Goal: Task Accomplishment & Management: Use online tool/utility

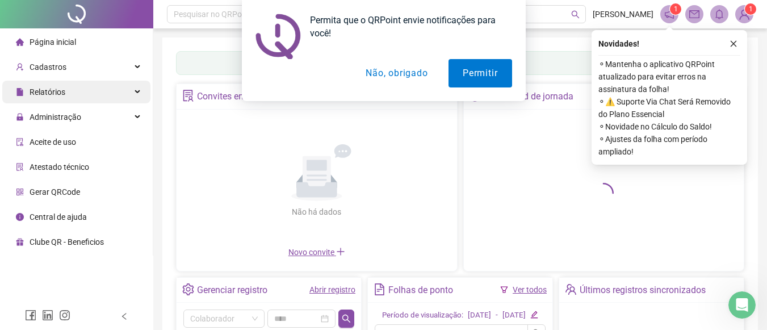
click at [132, 98] on div "Permita que o QRPoint envie notificações para você! Permitir Não, obrigado" at bounding box center [383, 50] width 767 height 101
click at [139, 117] on icon at bounding box center [139, 117] width 6 height 0
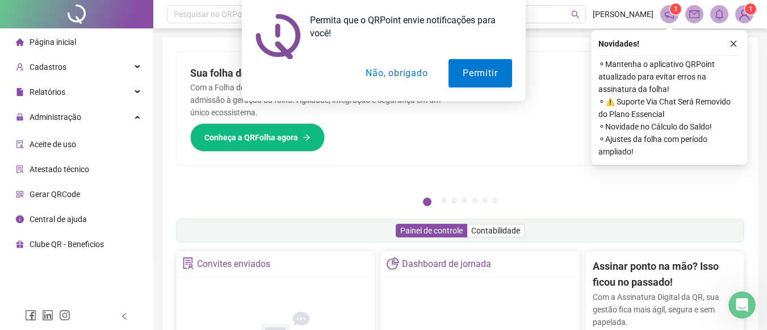
click at [416, 74] on button "Não, obrigado" at bounding box center [396, 73] width 90 height 28
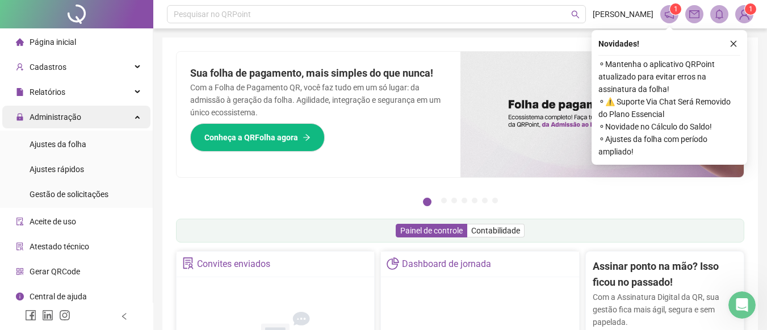
click at [127, 119] on div "Administração" at bounding box center [76, 117] width 148 height 23
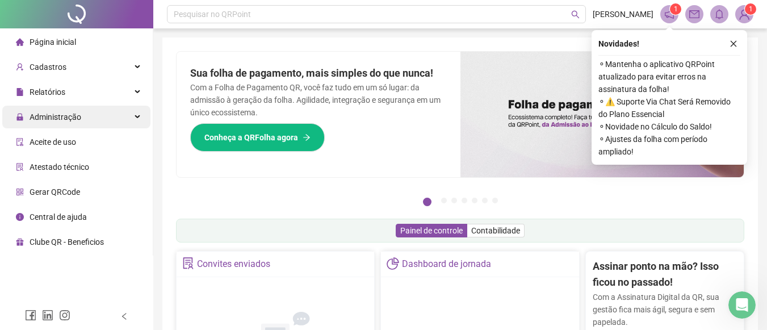
click at [127, 119] on div "Administração" at bounding box center [76, 117] width 148 height 23
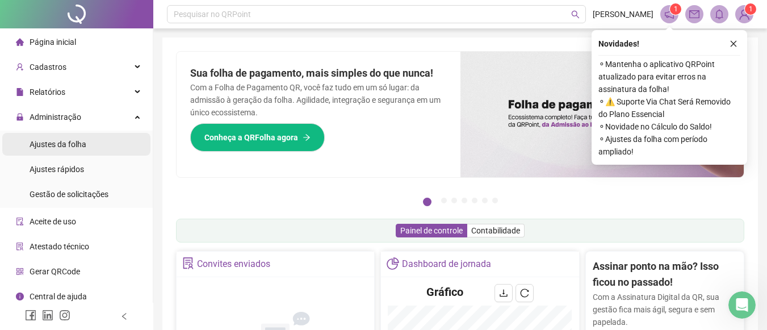
click at [103, 144] on li "Ajustes da folha" at bounding box center [76, 144] width 148 height 23
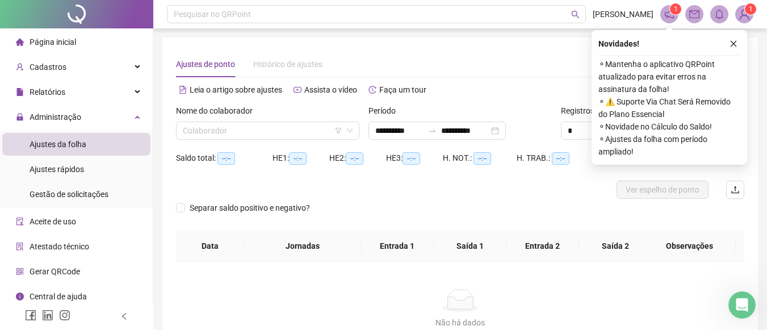
type input "**********"
click at [318, 131] on input "search" at bounding box center [263, 130] width 160 height 17
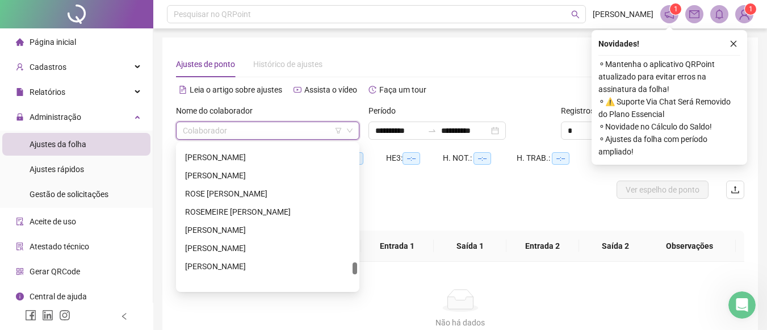
scroll to position [1599, 0]
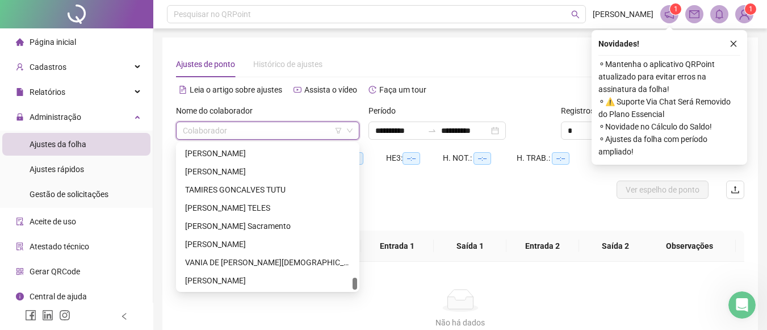
drag, startPoint x: 355, startPoint y: 153, endPoint x: 359, endPoint y: 343, distance: 190.2
click at [359, 329] on html "**********" at bounding box center [383, 165] width 767 height 330
click at [297, 279] on div "VINICIUS DA SILVA" at bounding box center [267, 280] width 165 height 12
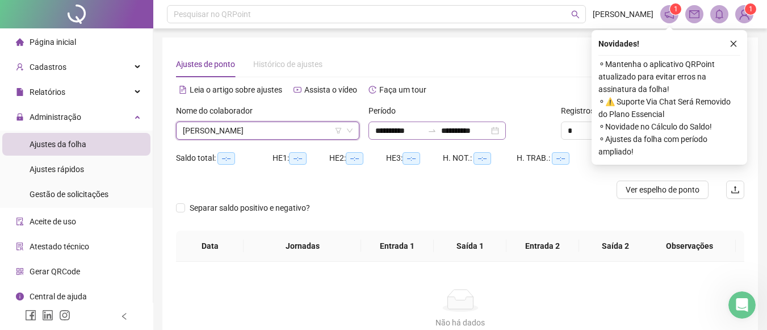
click at [506, 135] on div "**********" at bounding box center [436, 131] width 137 height 18
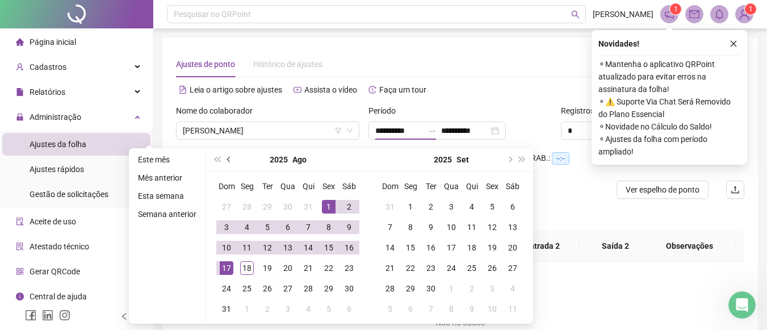
click at [230, 164] on button "prev-year" at bounding box center [229, 159] width 12 height 23
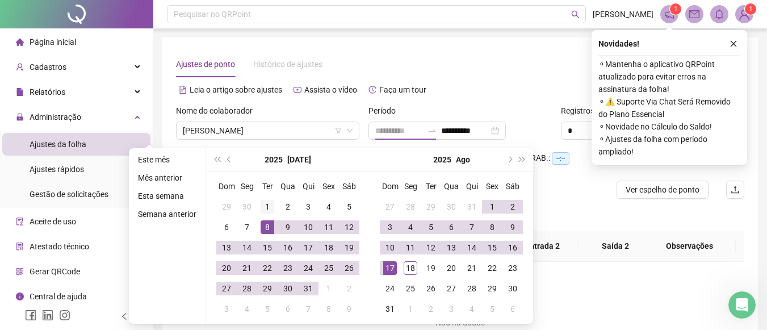
type input "**********"
click at [265, 206] on div "1" at bounding box center [268, 207] width 14 height 14
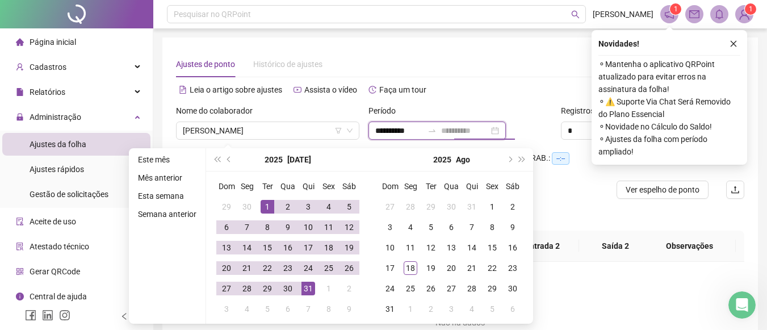
type input "**********"
click at [309, 294] on div "31" at bounding box center [308, 289] width 14 height 14
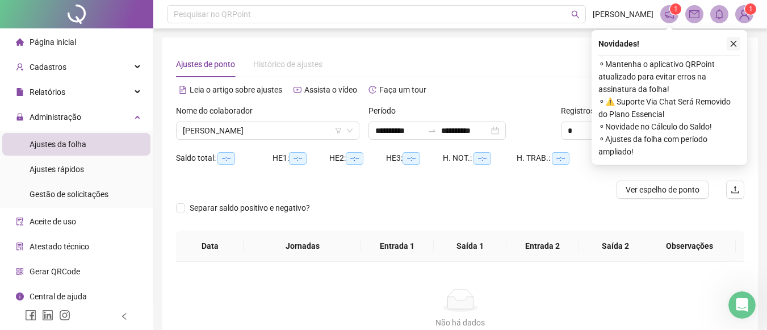
click at [734, 43] on icon "close" at bounding box center [734, 44] width 8 height 8
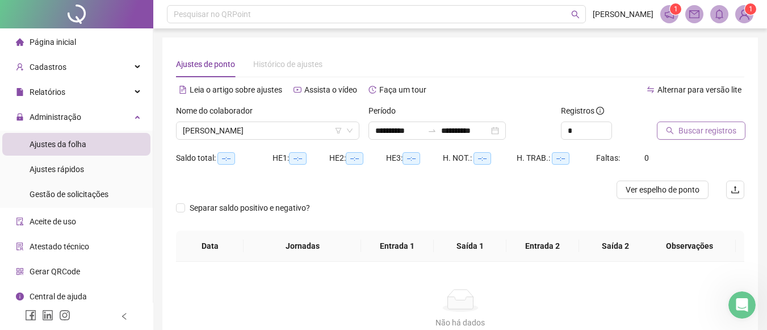
click at [706, 129] on span "Buscar registros" at bounding box center [707, 130] width 58 height 12
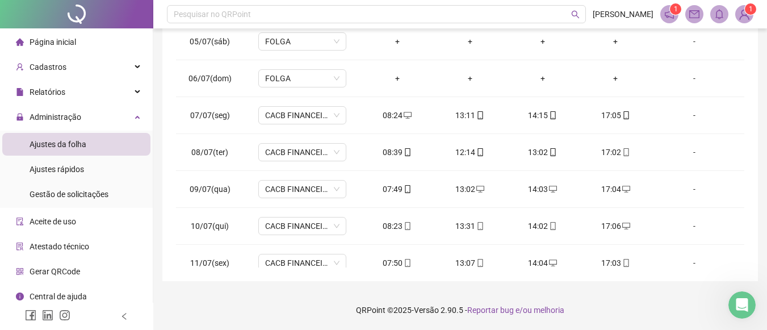
scroll to position [158, 0]
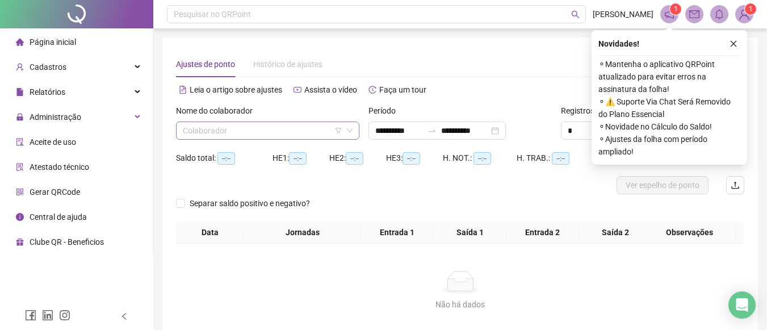
click at [258, 133] on input "search" at bounding box center [263, 130] width 160 height 17
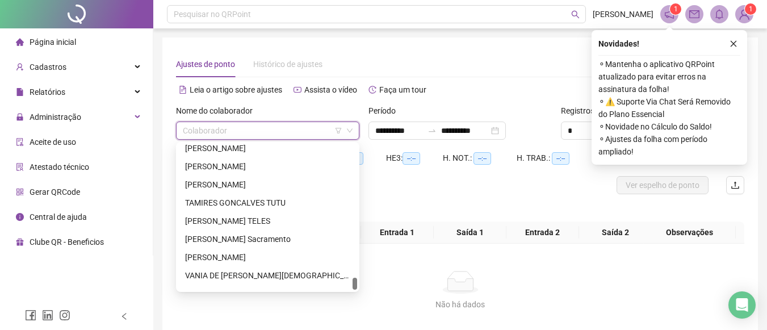
scroll to position [1599, 0]
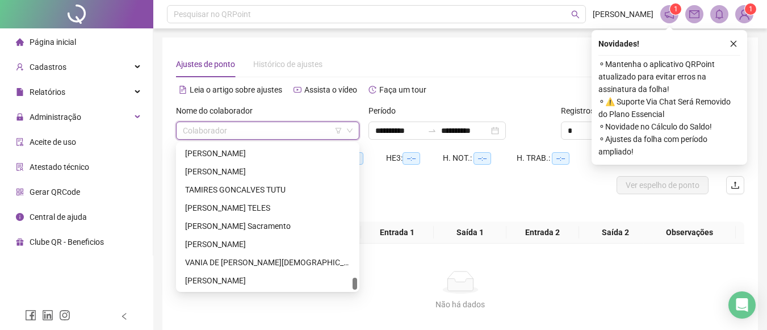
drag, startPoint x: 355, startPoint y: 148, endPoint x: 340, endPoint y: 301, distance: 153.5
click at [340, 301] on body "**********" at bounding box center [383, 165] width 767 height 330
click at [254, 265] on div "VANIA DE [PERSON_NAME][DEMOGRAPHIC_DATA]" at bounding box center [267, 262] width 165 height 12
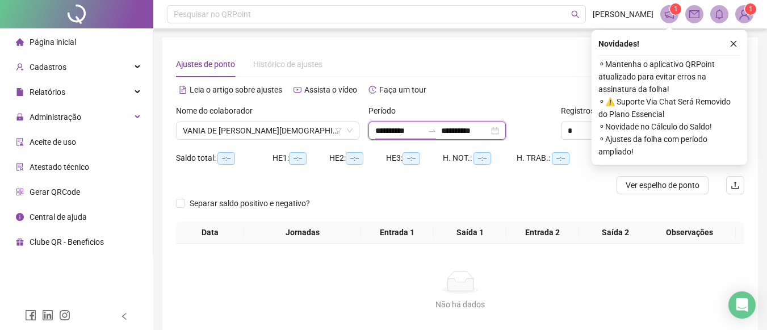
click at [389, 132] on input "**********" at bounding box center [399, 130] width 48 height 12
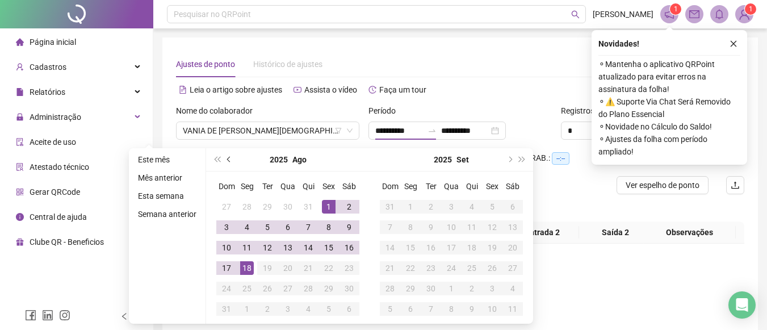
click at [226, 161] on button "prev-year" at bounding box center [229, 159] width 12 height 23
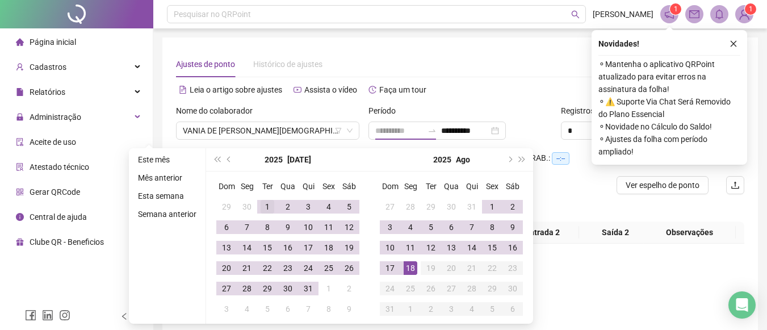
type input "**********"
click at [265, 214] on td "1" at bounding box center [267, 206] width 20 height 20
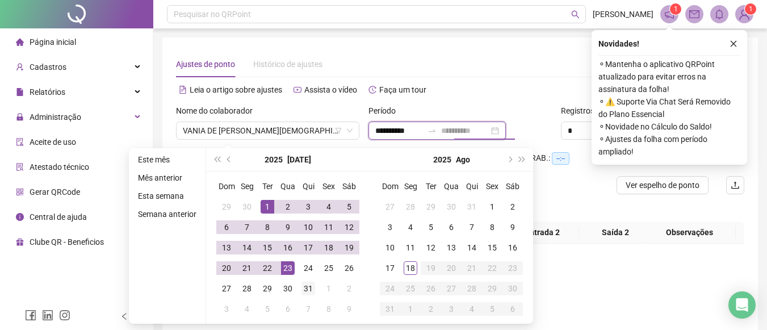
type input "**********"
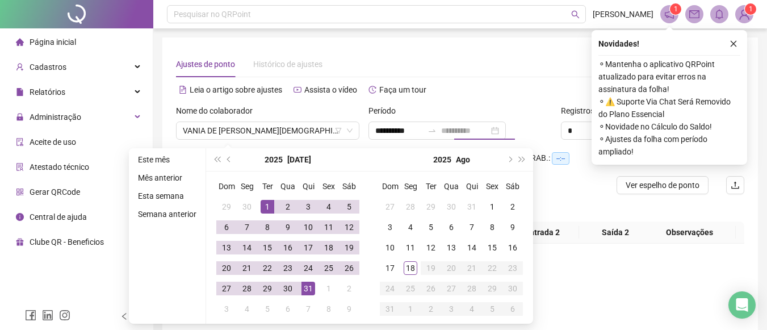
click at [303, 286] on div "31" at bounding box center [308, 289] width 14 height 14
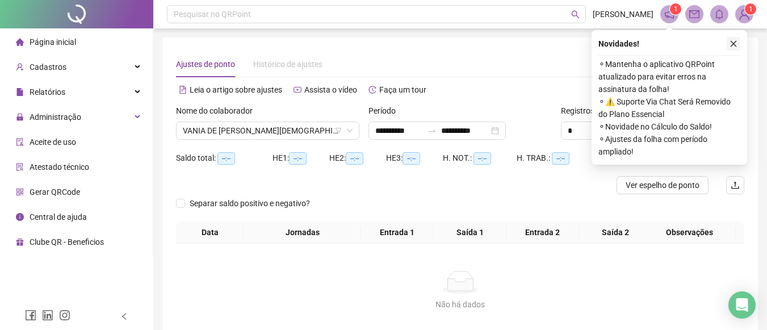
click at [732, 40] on icon "close" at bounding box center [734, 44] width 8 height 8
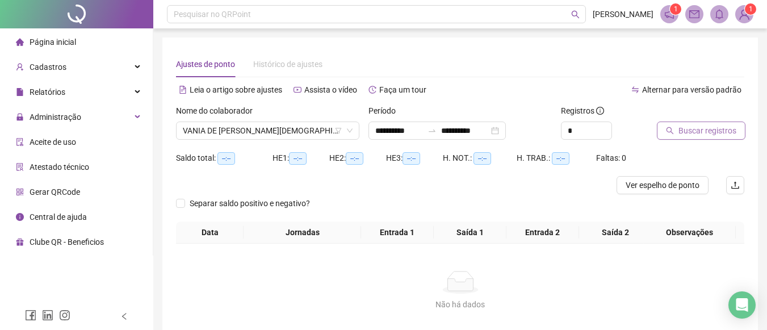
click at [703, 133] on span "Buscar registros" at bounding box center [707, 130] width 58 height 12
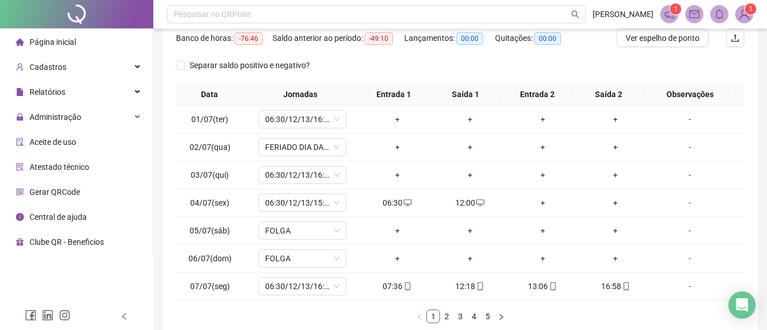
scroll to position [149, 0]
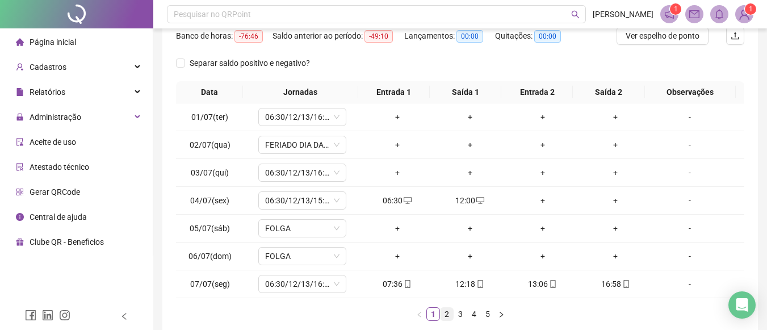
click at [445, 316] on link "2" at bounding box center [447, 314] width 12 height 12
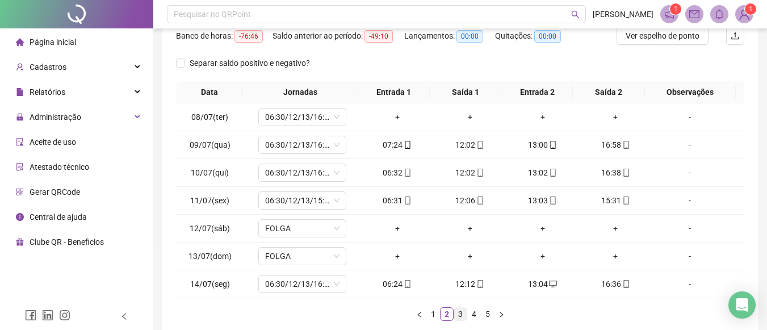
click at [464, 313] on link "3" at bounding box center [460, 314] width 12 height 12
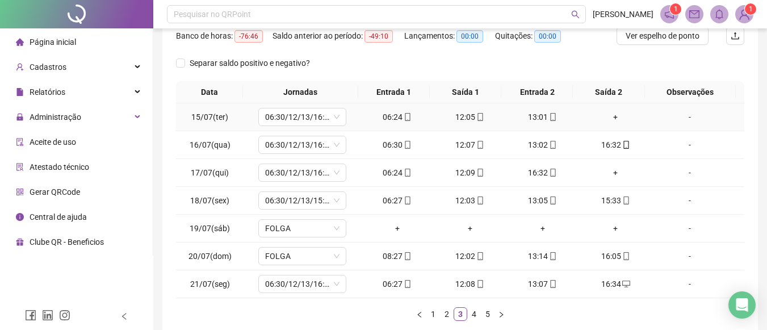
click at [604, 117] on div "+" at bounding box center [616, 117] width 64 height 12
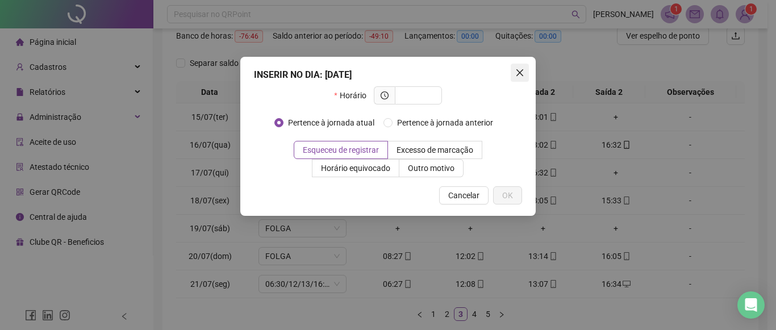
click at [524, 74] on span "Close" at bounding box center [519, 72] width 18 height 9
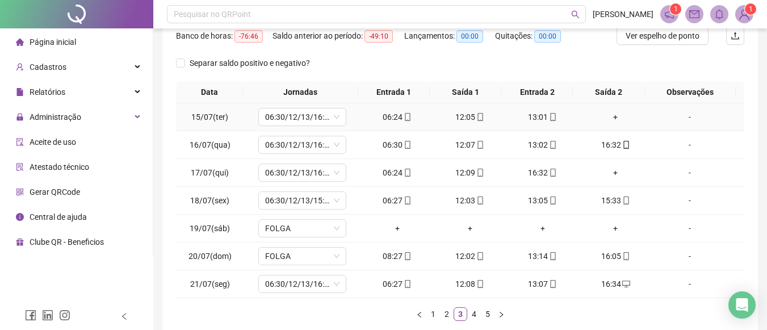
click at [609, 121] on div "+" at bounding box center [616, 117] width 64 height 12
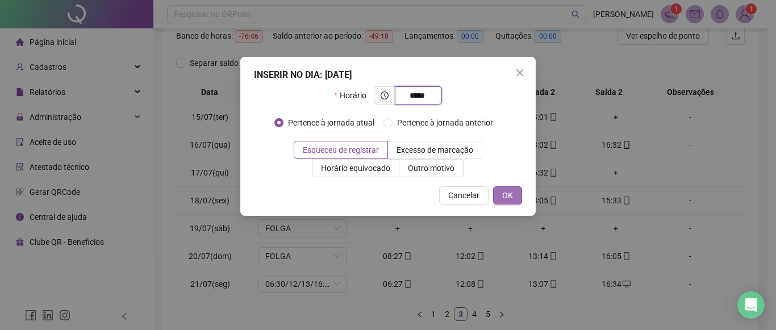
type input "*****"
click at [514, 194] on button "OK" at bounding box center [507, 195] width 29 height 18
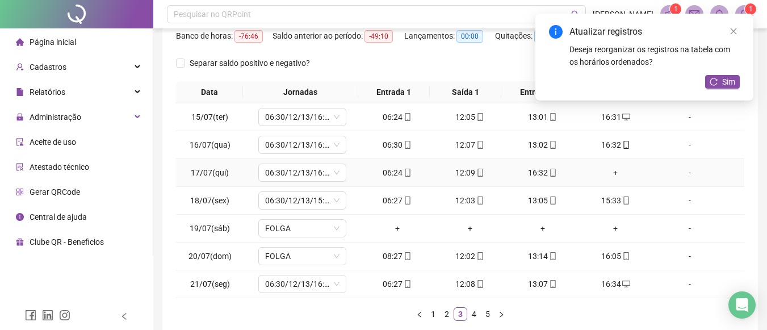
click at [608, 173] on div "+" at bounding box center [616, 172] width 64 height 12
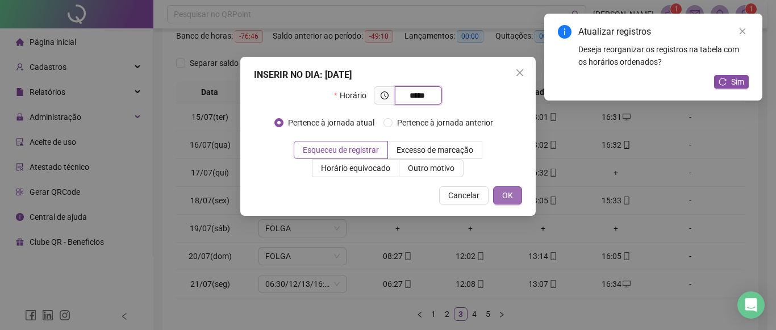
type input "*****"
click at [507, 195] on span "OK" at bounding box center [507, 195] width 11 height 12
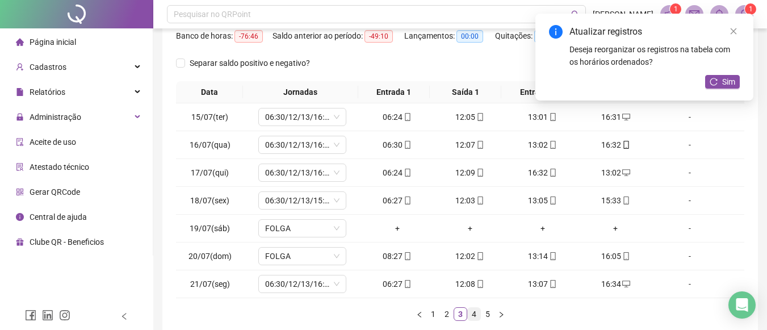
click at [474, 316] on link "4" at bounding box center [474, 314] width 12 height 12
click at [488, 314] on link "5" at bounding box center [487, 314] width 12 height 12
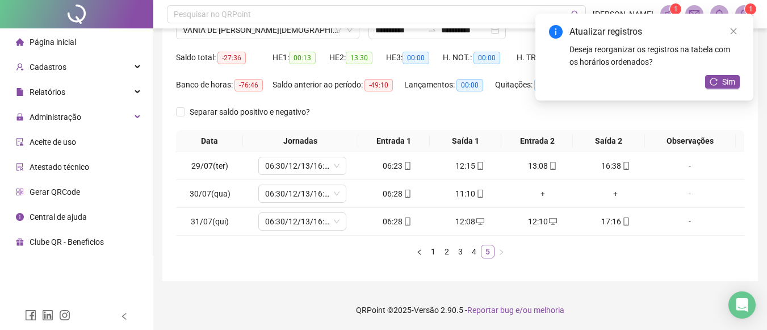
scroll to position [100, 0]
click at [726, 86] on span "Sim" at bounding box center [728, 82] width 13 height 12
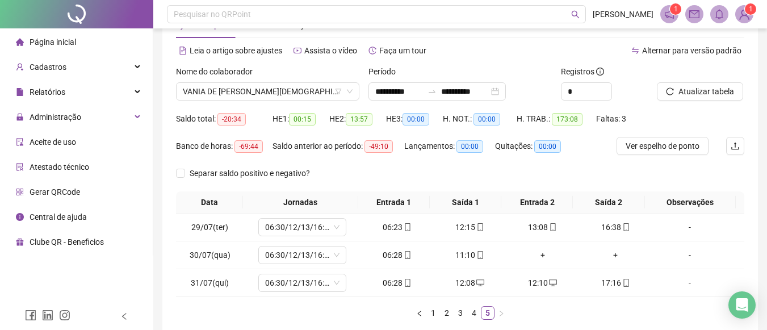
scroll to position [35, 0]
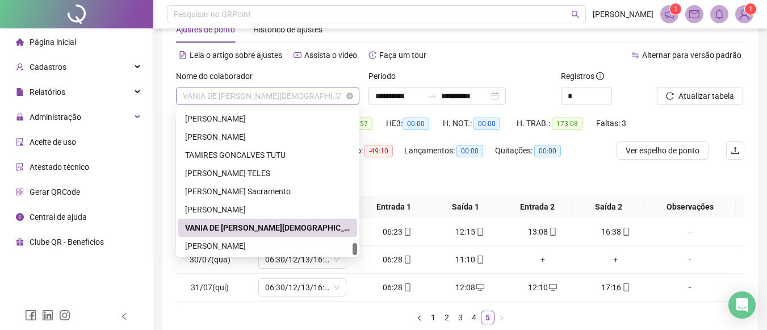
click at [304, 92] on span "VANIA DE JESUS SANTANA DOS SANTOS" at bounding box center [268, 95] width 170 height 17
click at [227, 210] on div "Valter Lucas Chaves Barbosa" at bounding box center [267, 209] width 165 height 12
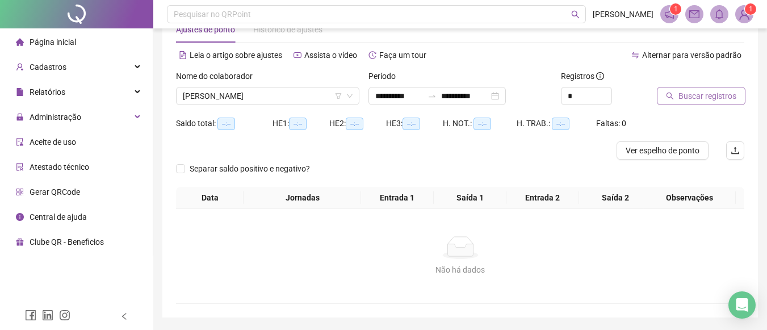
click at [676, 99] on button "Buscar registros" at bounding box center [701, 96] width 89 height 18
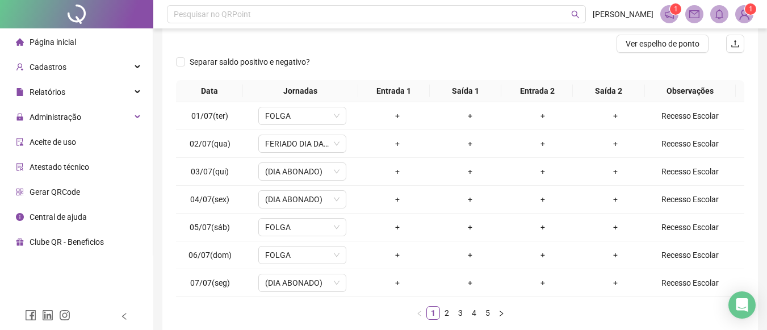
scroll to position [181, 0]
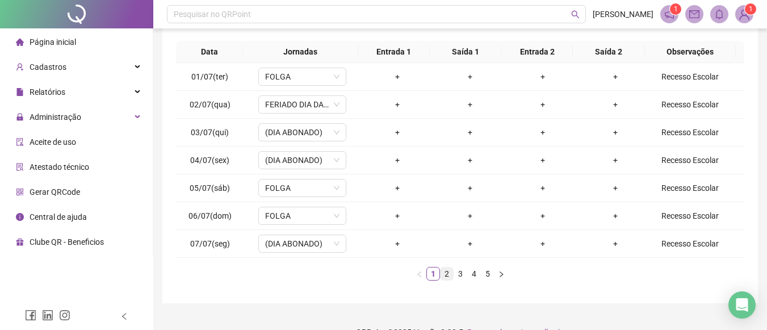
click at [446, 275] on link "2" at bounding box center [447, 273] width 12 height 12
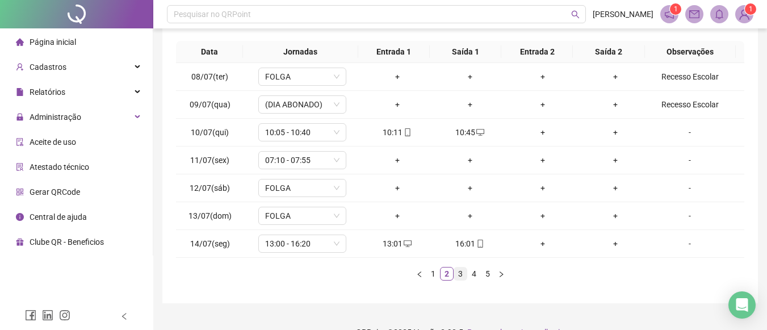
click at [459, 273] on link "3" at bounding box center [460, 273] width 12 height 12
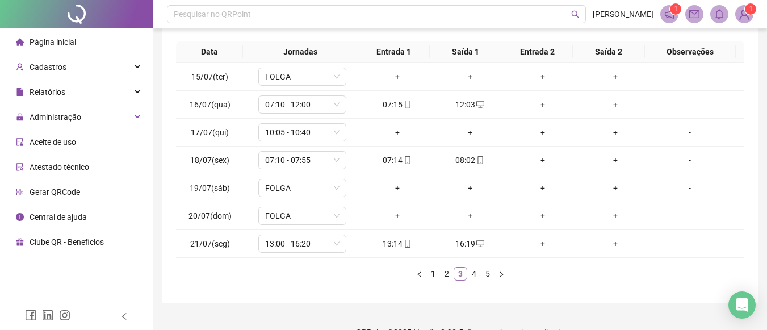
click at [459, 273] on link "3" at bounding box center [460, 273] width 12 height 12
click at [475, 274] on link "4" at bounding box center [474, 273] width 12 height 12
click at [433, 271] on link "1" at bounding box center [433, 273] width 12 height 12
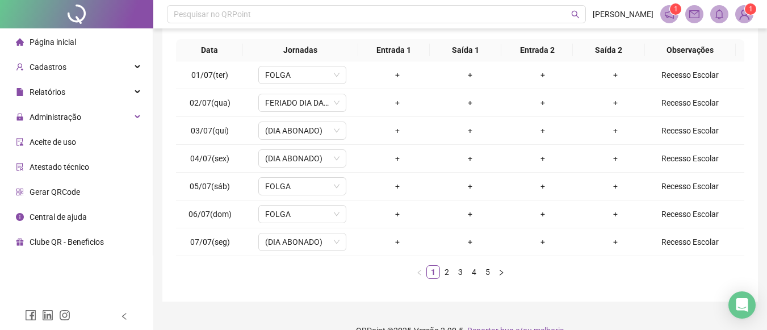
scroll to position [192, 0]
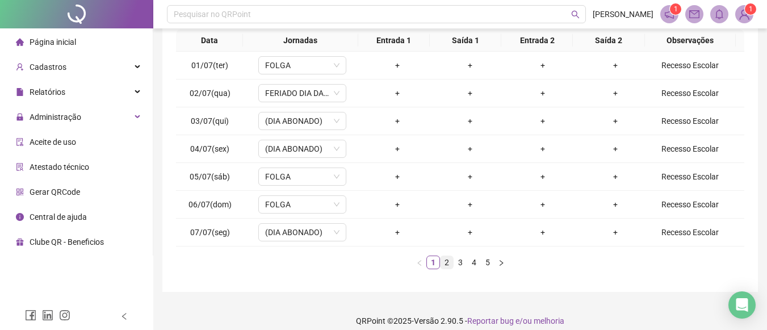
click at [446, 260] on link "2" at bounding box center [447, 262] width 12 height 12
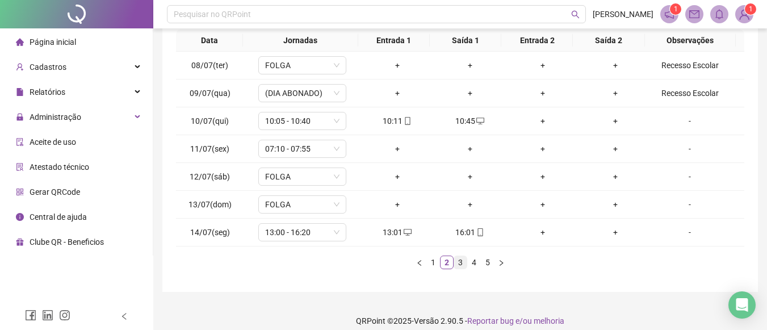
click at [464, 261] on link "3" at bounding box center [460, 262] width 12 height 12
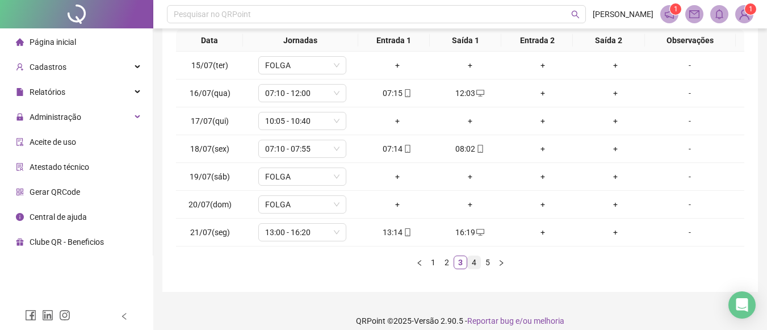
click at [472, 262] on link "4" at bounding box center [474, 262] width 12 height 12
click at [486, 260] on link "5" at bounding box center [487, 262] width 12 height 12
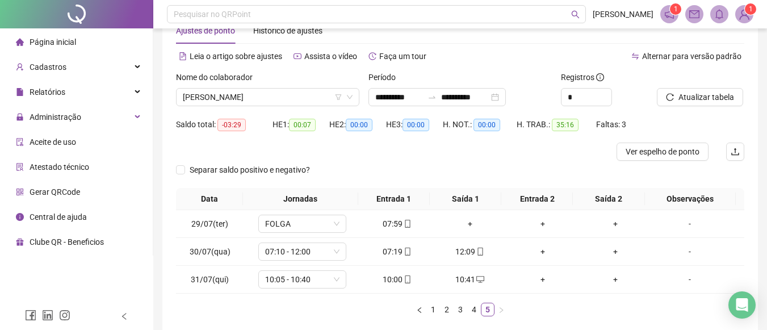
scroll to position [27, 0]
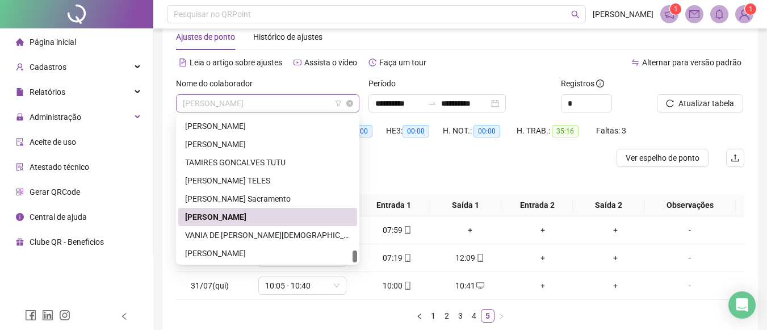
click at [307, 107] on span "Valter Lucas Chaves Barbosa" at bounding box center [268, 103] width 170 height 17
click at [287, 195] on div "Tiago Silva Sacramento" at bounding box center [267, 198] width 165 height 12
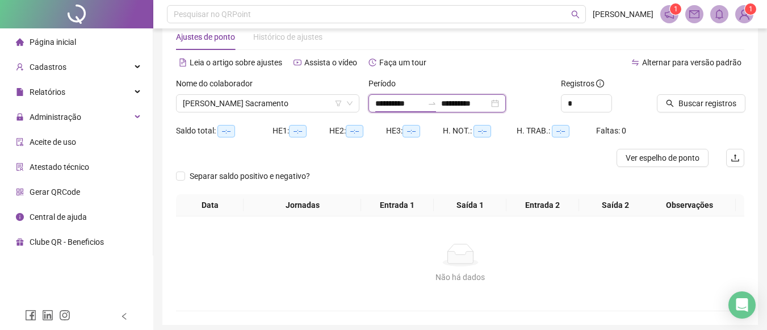
click at [410, 104] on input "**********" at bounding box center [399, 103] width 48 height 12
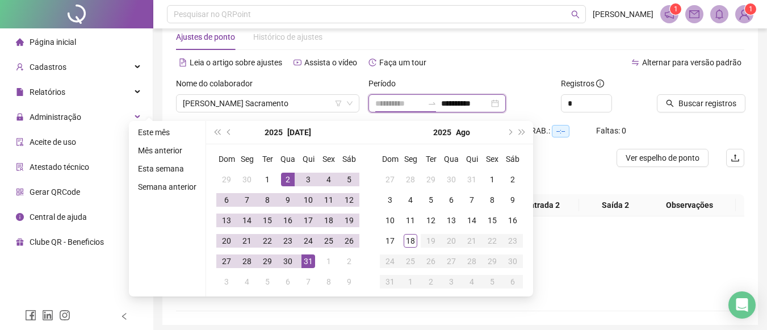
type input "**********"
click at [263, 177] on div "1" at bounding box center [268, 180] width 14 height 14
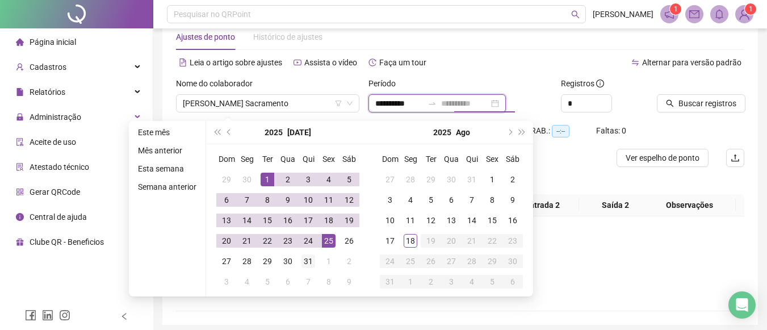
type input "**********"
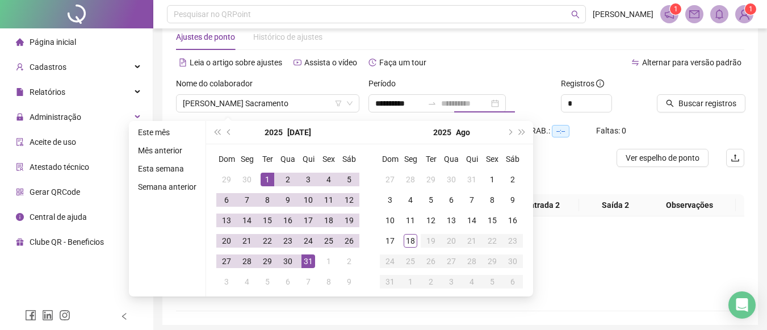
click at [305, 260] on div "31" at bounding box center [308, 261] width 14 height 14
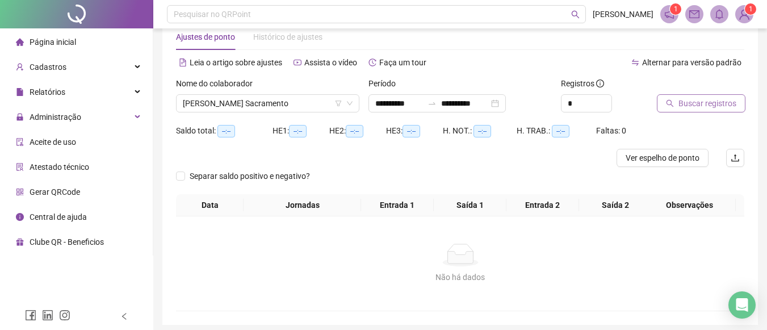
click at [706, 104] on span "Buscar registros" at bounding box center [707, 103] width 58 height 12
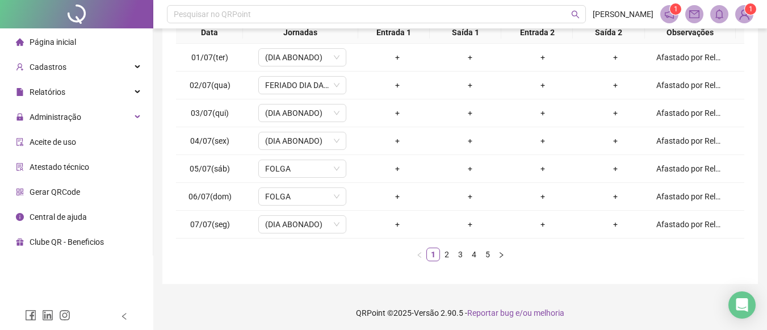
scroll to position [212, 0]
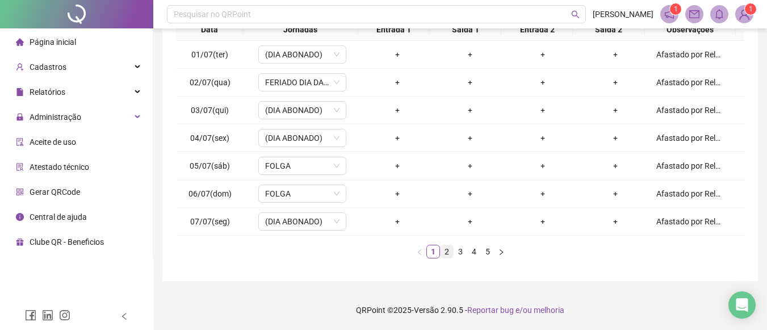
click at [446, 249] on link "2" at bounding box center [447, 251] width 12 height 12
click at [459, 250] on link "3" at bounding box center [460, 251] width 12 height 12
click at [472, 252] on link "4" at bounding box center [474, 251] width 12 height 12
click at [488, 249] on link "5" at bounding box center [487, 251] width 12 height 12
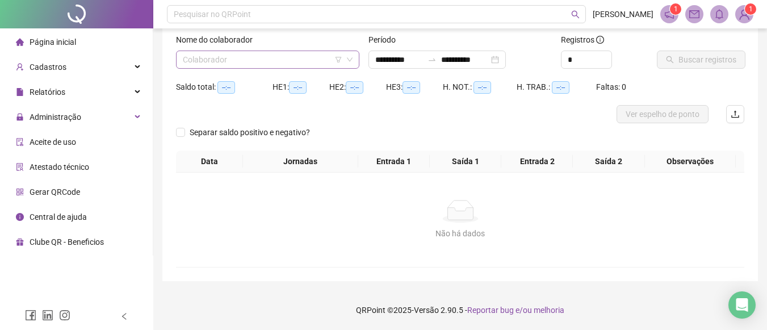
scroll to position [71, 0]
click at [350, 59] on icon "down" at bounding box center [349, 59] width 7 height 7
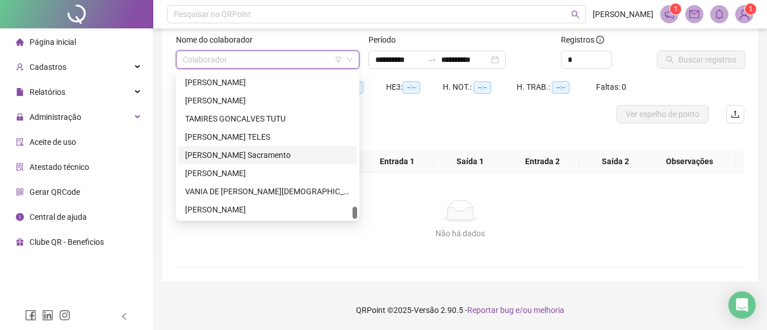
click at [262, 63] on input "search" at bounding box center [263, 59] width 160 height 17
click at [239, 139] on div "TATIANA DA SILVA TELES" at bounding box center [267, 137] width 165 height 12
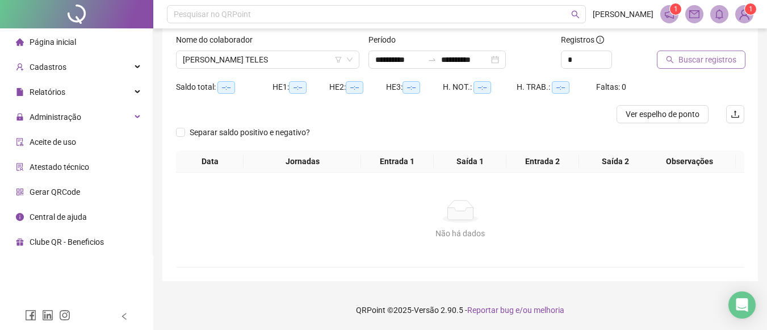
click at [685, 58] on span "Buscar registros" at bounding box center [707, 59] width 58 height 12
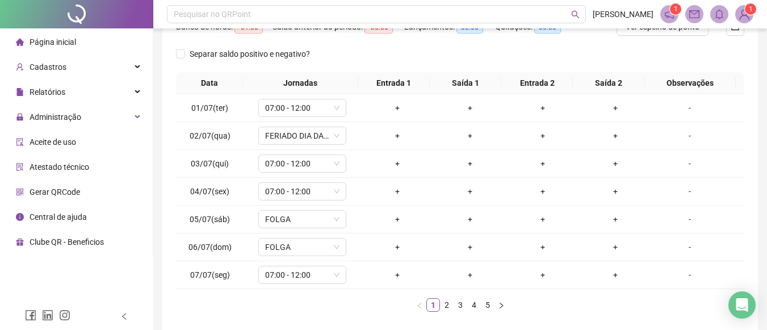
scroll to position [161, 0]
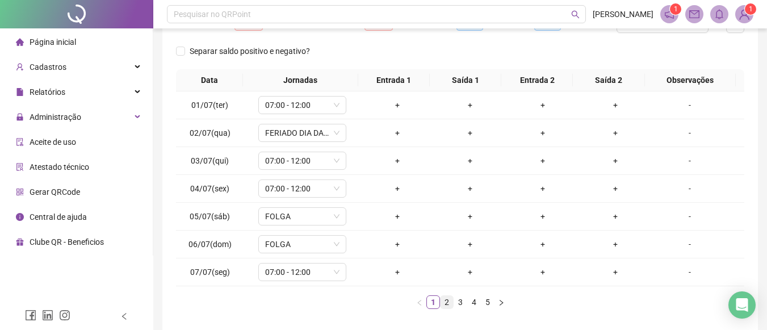
click at [450, 303] on link "2" at bounding box center [447, 302] width 12 height 12
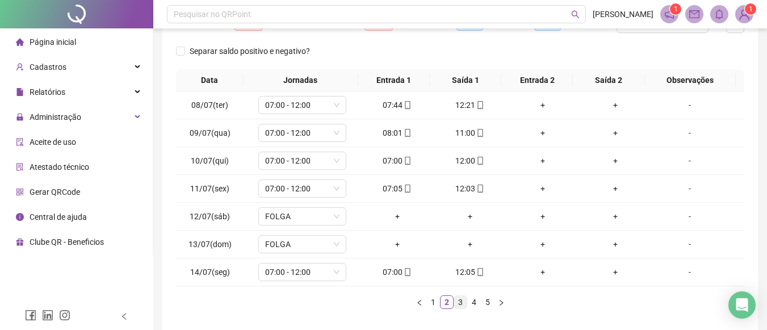
click at [458, 301] on link "3" at bounding box center [460, 302] width 12 height 12
click at [475, 301] on link "4" at bounding box center [474, 302] width 12 height 12
click at [486, 300] on link "5" at bounding box center [487, 302] width 12 height 12
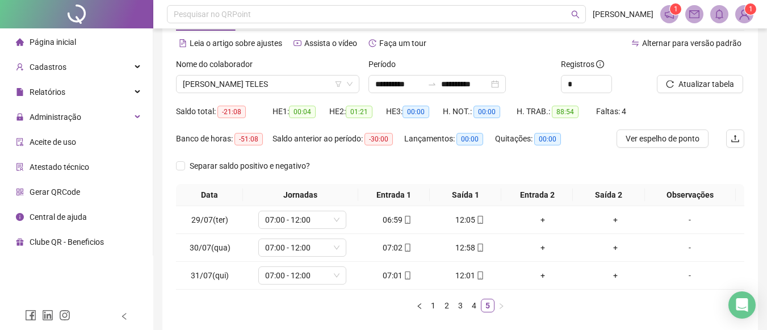
scroll to position [41, 0]
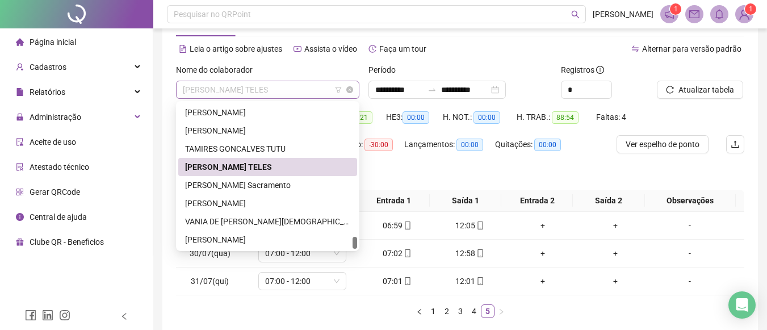
drag, startPoint x: 354, startPoint y: 85, endPoint x: 316, endPoint y: 92, distance: 38.8
click at [316, 92] on div "TATIANA DA SILVA TELES" at bounding box center [267, 90] width 183 height 18
click at [274, 144] on div "TAMIRES GONCALVES TUTU" at bounding box center [267, 149] width 165 height 12
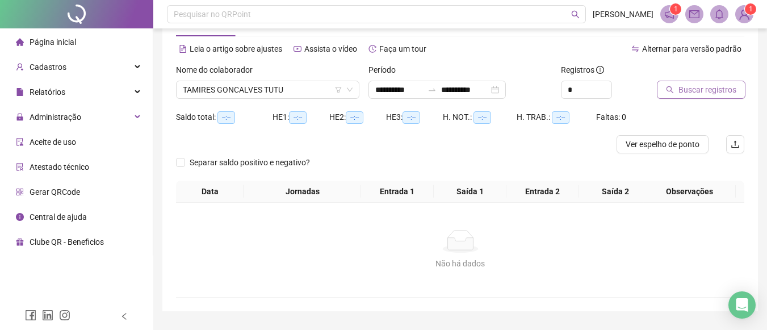
click at [690, 83] on span "Buscar registros" at bounding box center [707, 89] width 58 height 12
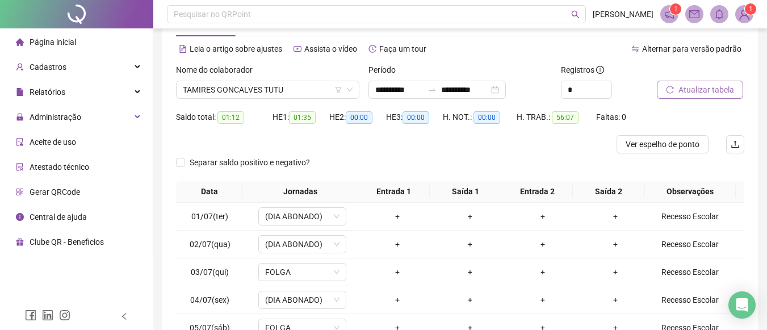
click at [690, 83] on span "Atualizar tabela" at bounding box center [706, 89] width 56 height 12
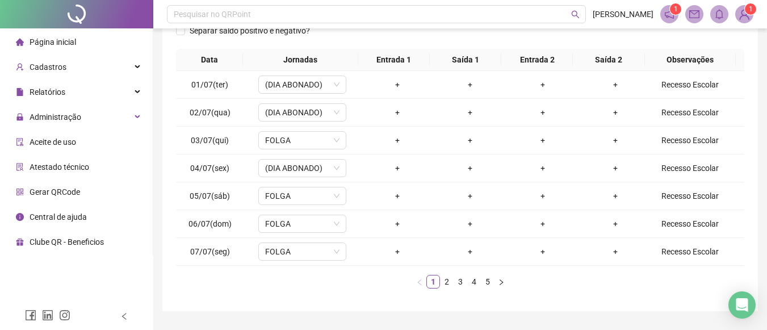
scroll to position [173, 0]
click at [447, 280] on link "2" at bounding box center [447, 281] width 12 height 12
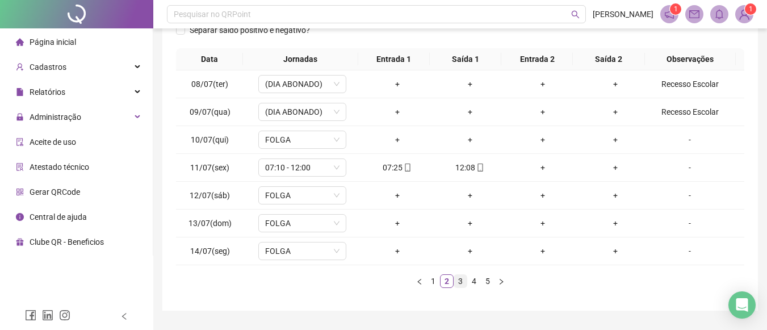
click at [461, 282] on link "3" at bounding box center [460, 281] width 12 height 12
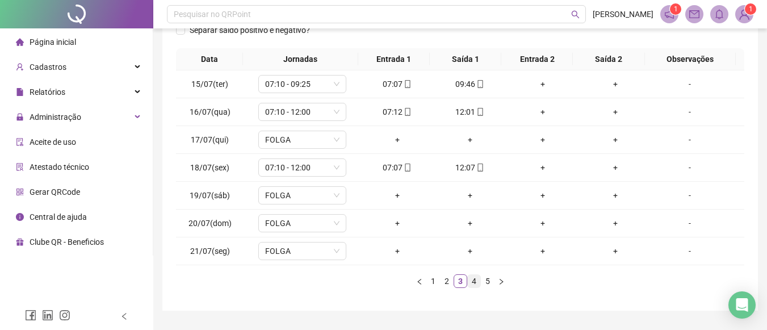
click at [479, 278] on link "4" at bounding box center [474, 281] width 12 height 12
click at [484, 280] on link "5" at bounding box center [487, 281] width 12 height 12
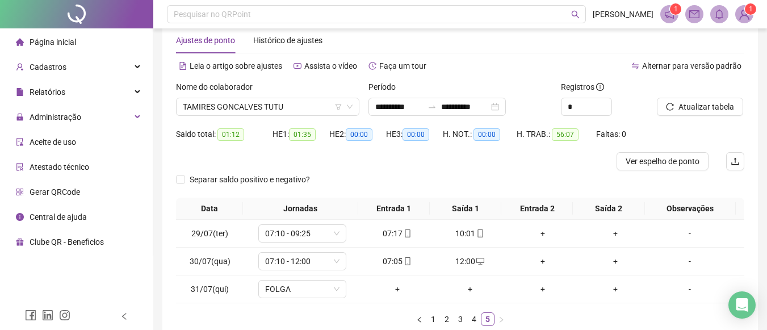
scroll to position [8, 0]
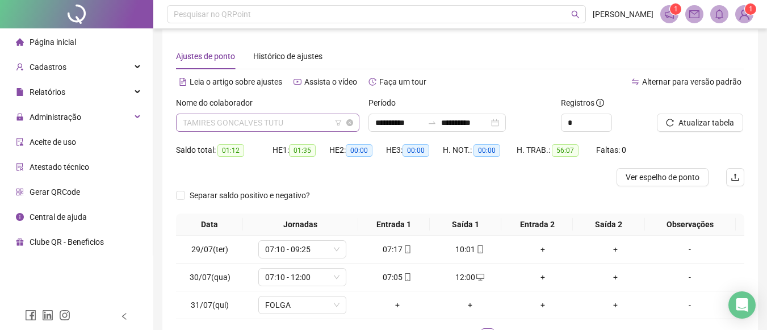
click at [319, 119] on span "TAMIRES GONCALVES TUTU" at bounding box center [268, 122] width 170 height 17
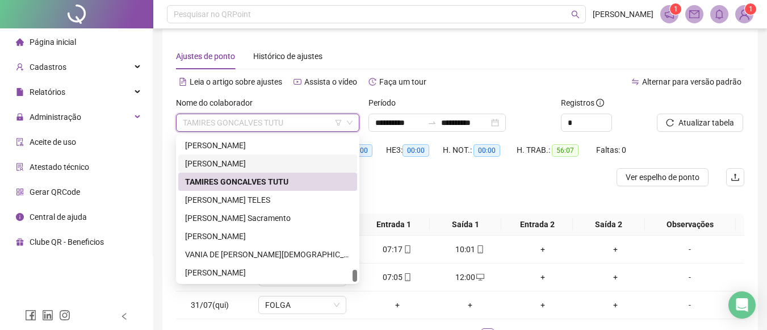
click at [266, 158] on div "TALITA VIANA MOREIRA" at bounding box center [267, 163] width 165 height 12
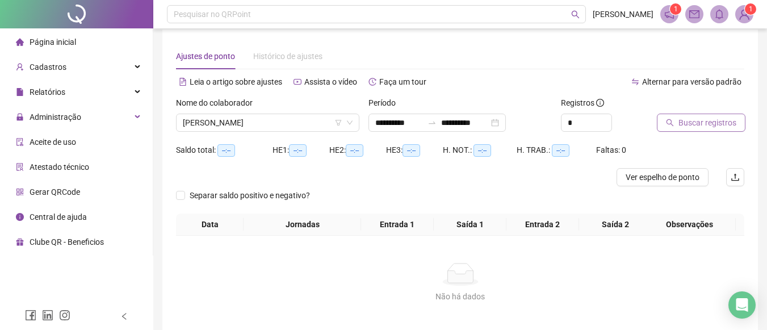
click at [692, 122] on span "Buscar registros" at bounding box center [707, 122] width 58 height 12
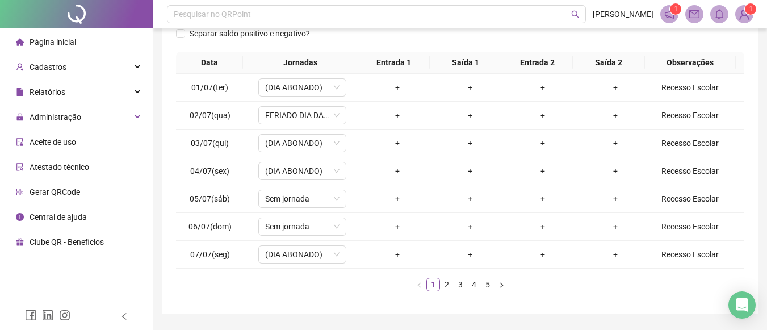
scroll to position [181, 0]
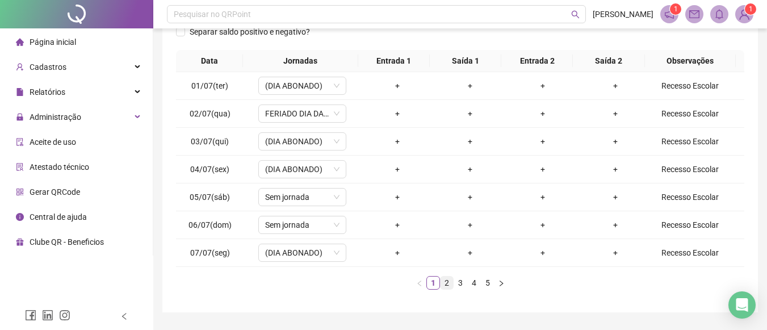
click at [447, 286] on link "2" at bounding box center [447, 283] width 12 height 12
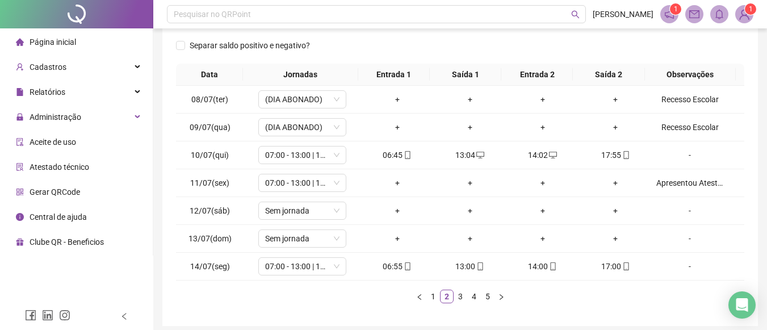
scroll to position [170, 0]
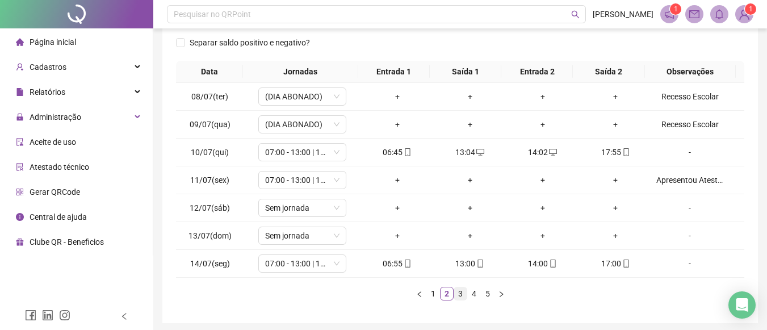
click at [458, 291] on link "3" at bounding box center [460, 293] width 12 height 12
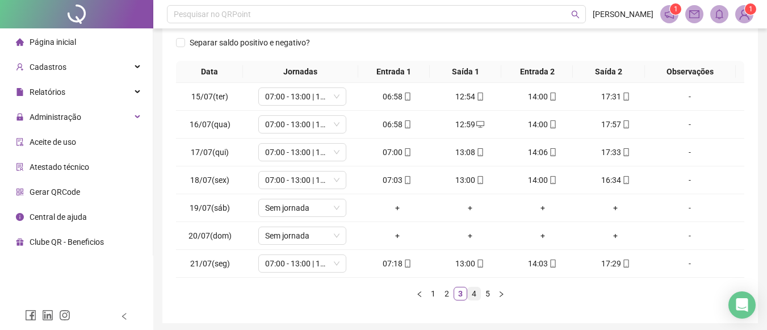
click at [472, 295] on link "4" at bounding box center [474, 293] width 12 height 12
click at [488, 290] on link "5" at bounding box center [487, 293] width 12 height 12
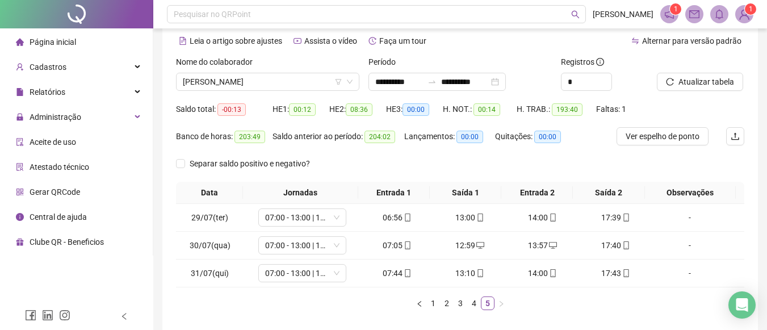
scroll to position [0, 0]
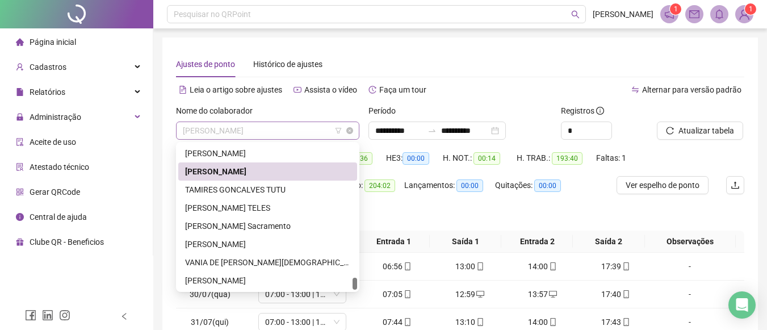
click at [327, 131] on span "TALITA VIANA MOREIRA" at bounding box center [268, 130] width 170 height 17
click at [287, 151] on div "SIRLEI MARIA DA SILVA SANTOS" at bounding box center [267, 153] width 165 height 12
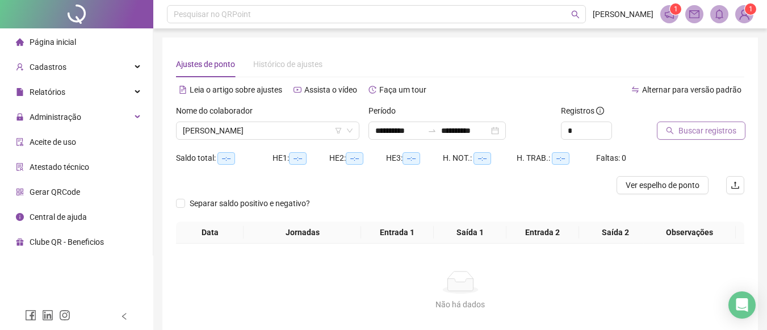
click at [690, 124] on span "Buscar registros" at bounding box center [707, 130] width 58 height 12
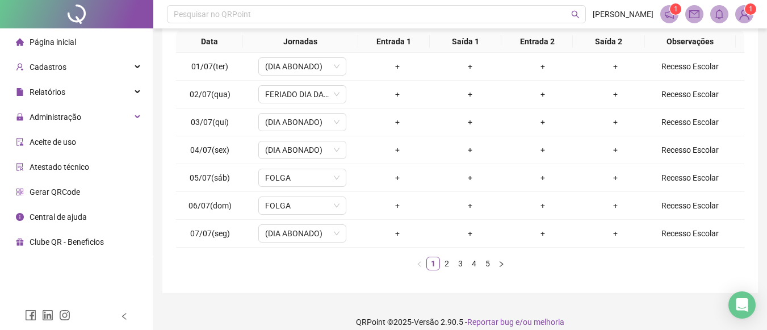
scroll to position [162, 0]
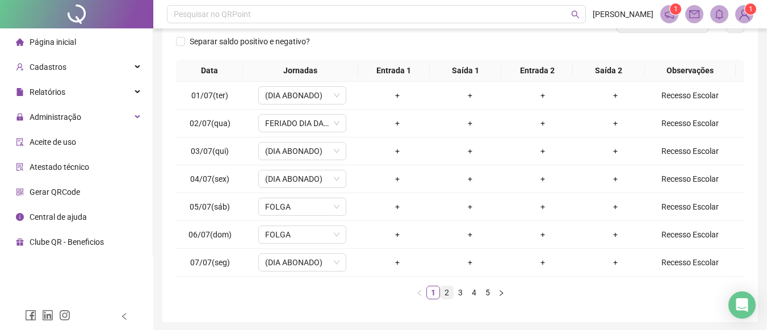
click at [449, 291] on link "2" at bounding box center [447, 292] width 12 height 12
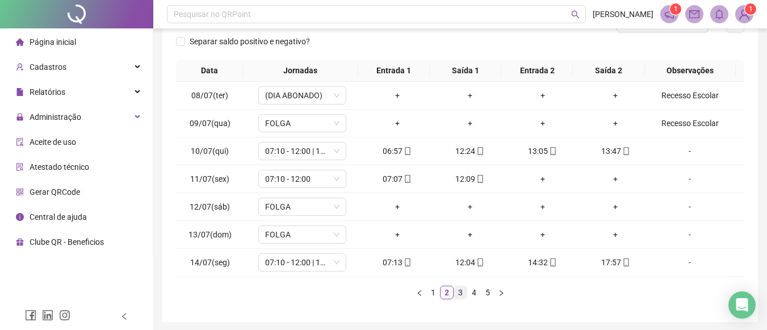
click at [459, 293] on link "3" at bounding box center [460, 292] width 12 height 12
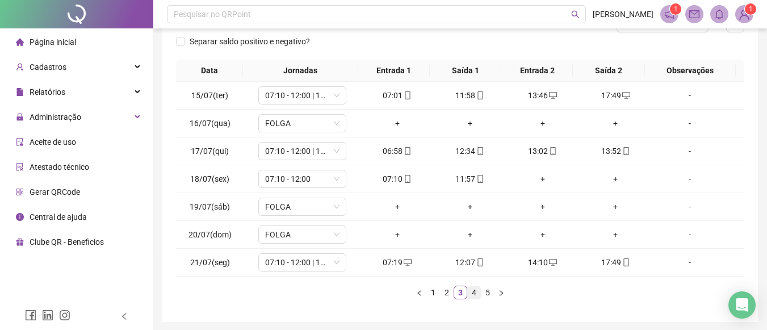
click at [470, 292] on link "4" at bounding box center [474, 292] width 12 height 12
click at [485, 294] on link "5" at bounding box center [487, 292] width 12 height 12
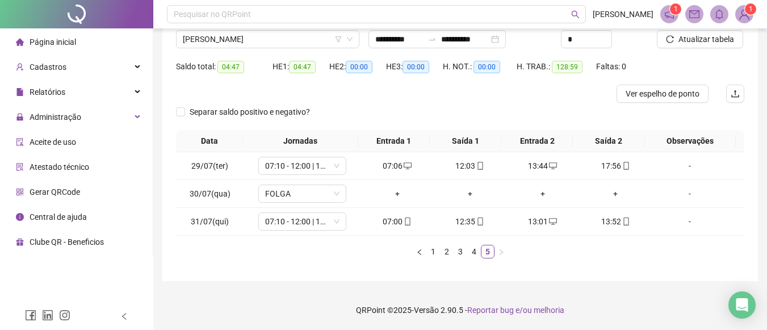
scroll to position [0, 0]
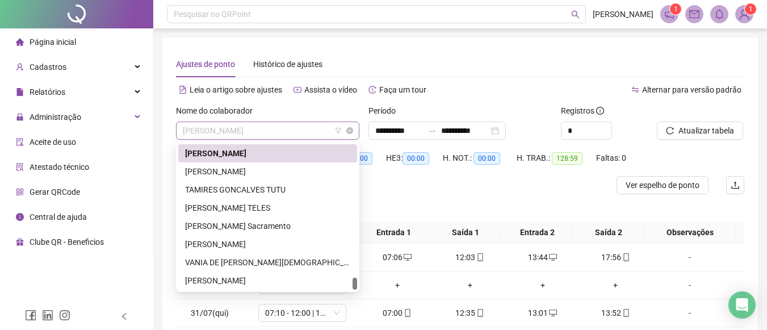
click at [317, 135] on span "SIRLEI MARIA DA SILVA SANTOS" at bounding box center [268, 130] width 170 height 17
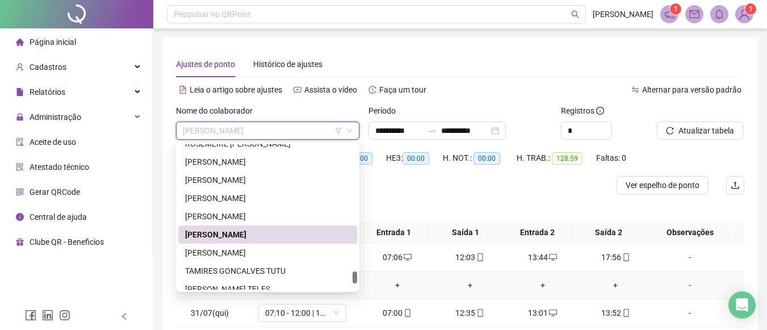
scroll to position [1538, 0]
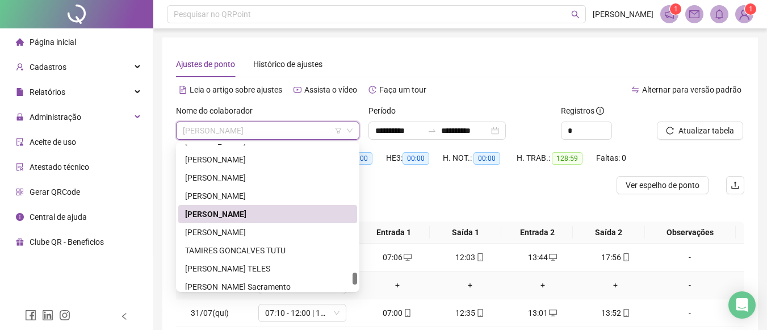
drag, startPoint x: 355, startPoint y: 286, endPoint x: 366, endPoint y: 280, distance: 11.9
click at [366, 280] on body "**********" at bounding box center [383, 165] width 767 height 330
click at [308, 194] on div "SILVIA LETICIA DIAS DOS SANTOS" at bounding box center [267, 196] width 165 height 12
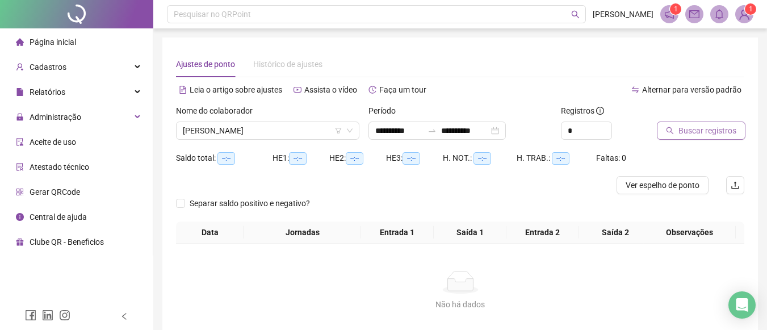
click at [690, 128] on span "Buscar registros" at bounding box center [707, 130] width 58 height 12
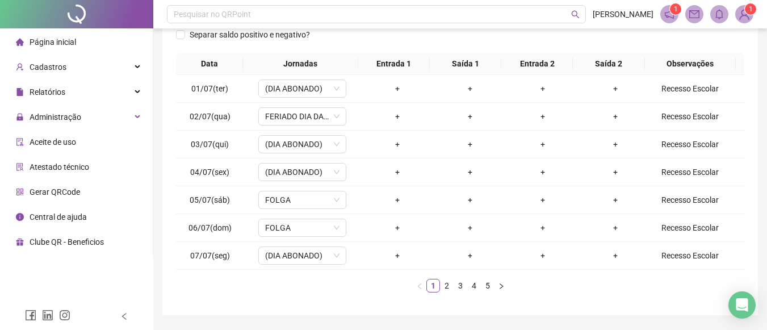
scroll to position [184, 0]
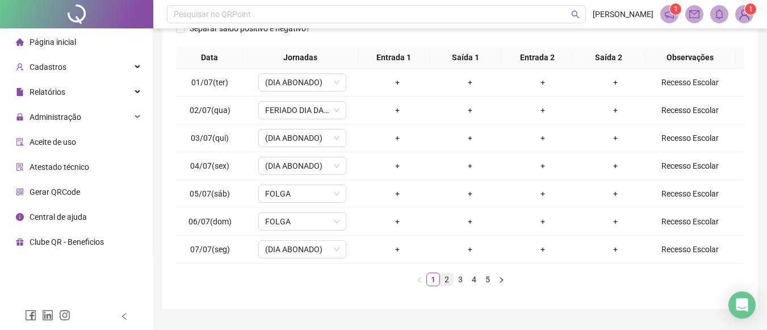
click at [446, 280] on link "2" at bounding box center [447, 279] width 12 height 12
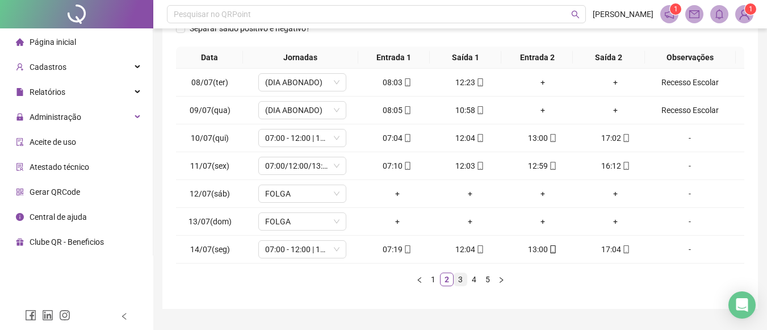
click at [462, 278] on link "3" at bounding box center [460, 279] width 12 height 12
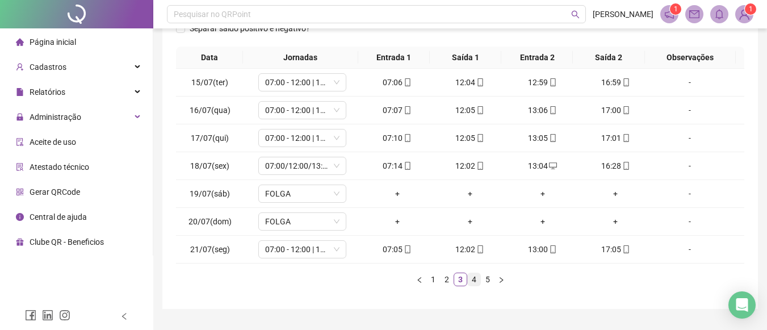
click at [476, 282] on link "4" at bounding box center [474, 279] width 12 height 12
click at [488, 280] on link "5" at bounding box center [487, 279] width 12 height 12
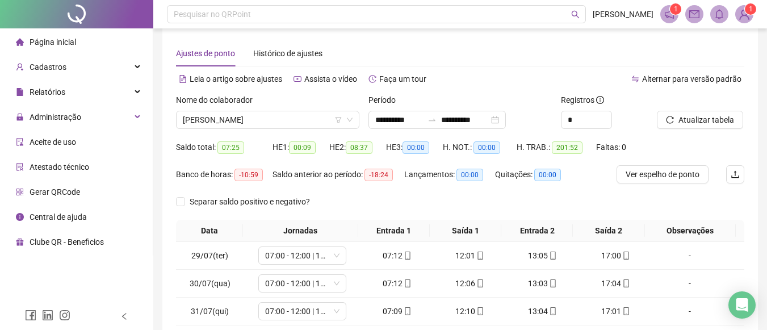
scroll to position [2, 0]
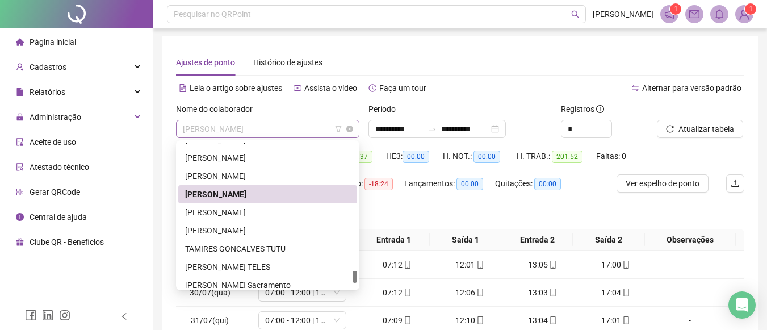
click at [321, 131] on span "SILVIA LETICIA DIAS DOS SANTOS" at bounding box center [268, 128] width 170 height 17
click at [266, 178] on div "SANDRA REGINA NASCIMENTO ARAUJO" at bounding box center [267, 176] width 165 height 12
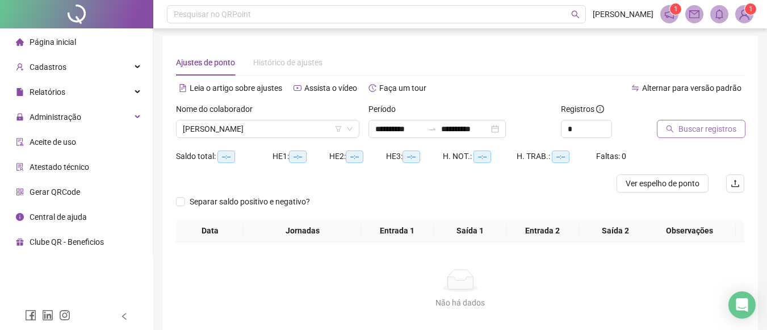
click at [706, 125] on span "Buscar registros" at bounding box center [707, 129] width 58 height 12
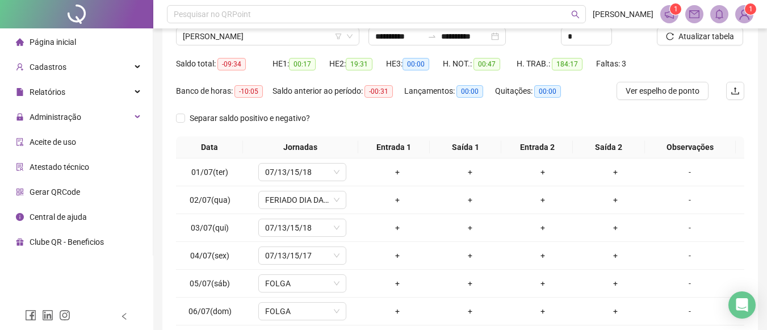
scroll to position [111, 0]
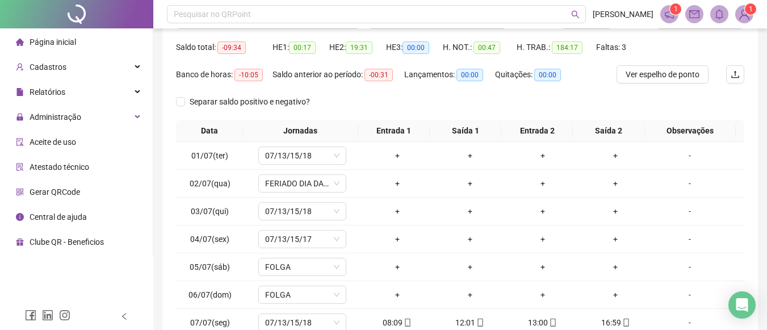
drag, startPoint x: 766, startPoint y: 179, endPoint x: 769, endPoint y: 189, distance: 10.8
click at [767, 189] on html "**********" at bounding box center [383, 54] width 767 height 330
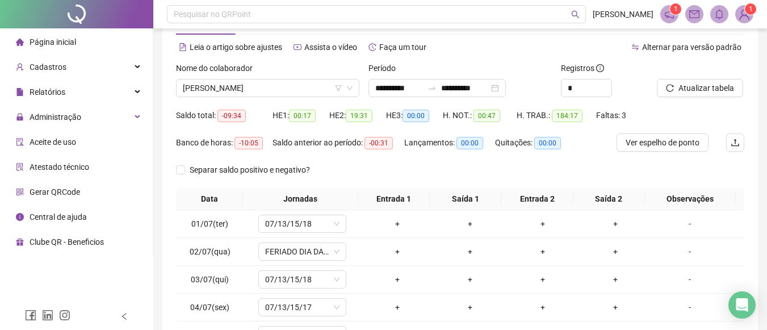
scroll to position [30, 0]
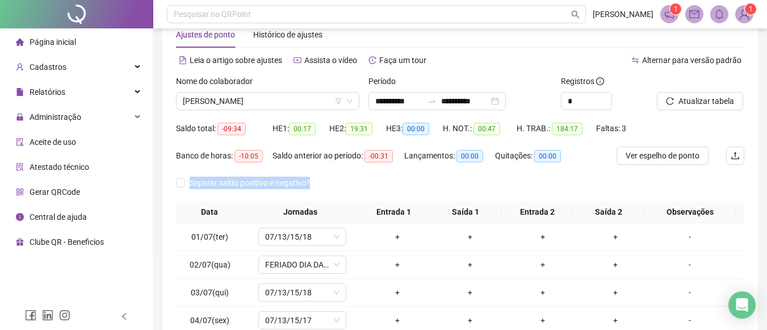
drag, startPoint x: 766, startPoint y: 157, endPoint x: 770, endPoint y: 184, distance: 27.6
click at [767, 184] on html "**********" at bounding box center [383, 135] width 767 height 330
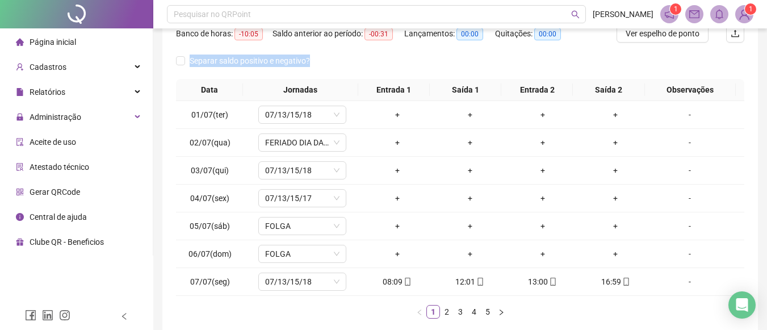
scroll to position [153, 0]
click at [447, 312] on link "2" at bounding box center [447, 310] width 12 height 12
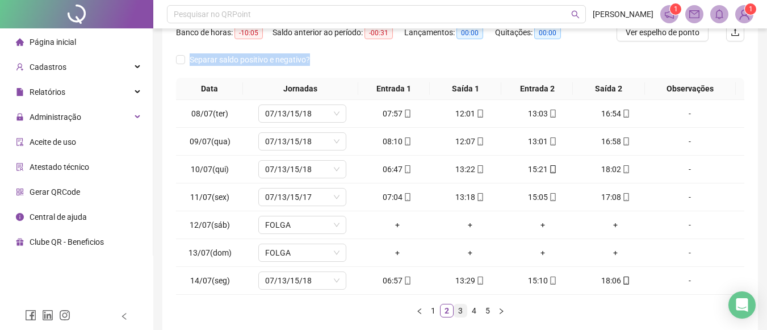
click at [458, 310] on link "3" at bounding box center [460, 310] width 12 height 12
click at [473, 311] on link "4" at bounding box center [474, 310] width 12 height 12
click at [488, 312] on link "5" at bounding box center [487, 310] width 12 height 12
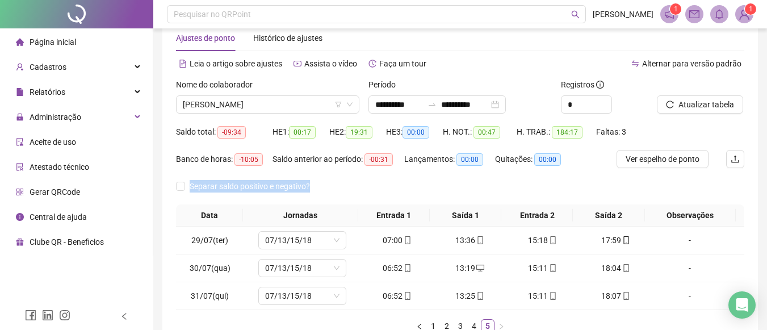
scroll to position [26, 0]
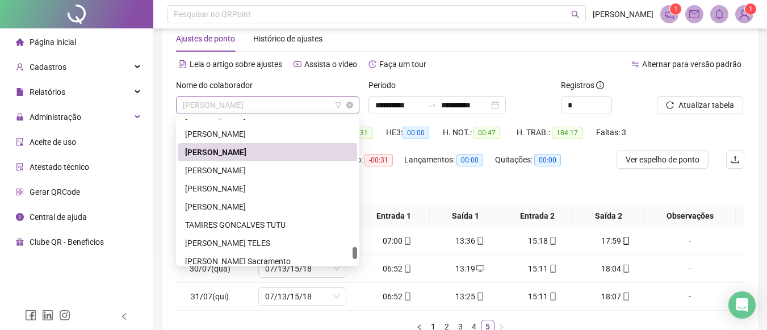
click at [325, 104] on span "SANDRA REGINA NASCIMENTO ARAUJO" at bounding box center [268, 105] width 170 height 17
click at [271, 132] on div "Rosivaldo da Silva Santana" at bounding box center [267, 134] width 165 height 12
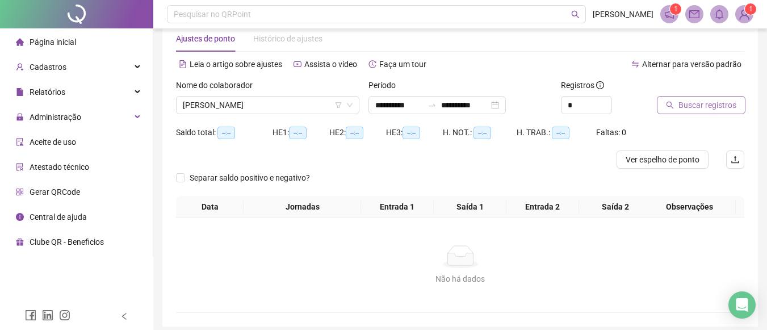
click at [699, 105] on span "Buscar registros" at bounding box center [707, 105] width 58 height 12
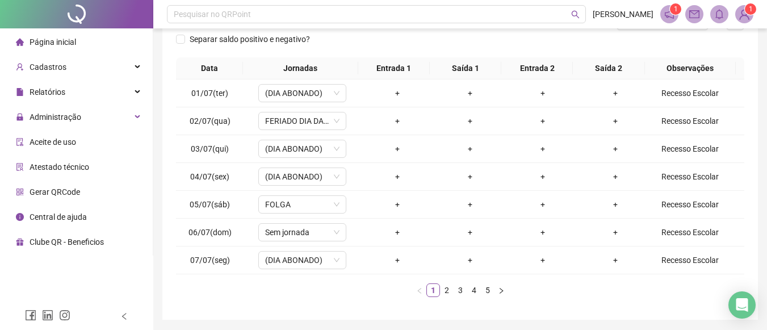
scroll to position [165, 0]
click at [447, 290] on link "2" at bounding box center [447, 289] width 12 height 12
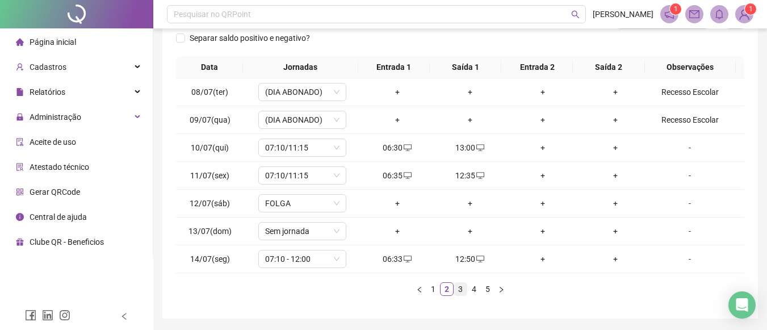
click at [460, 292] on link "3" at bounding box center [460, 289] width 12 height 12
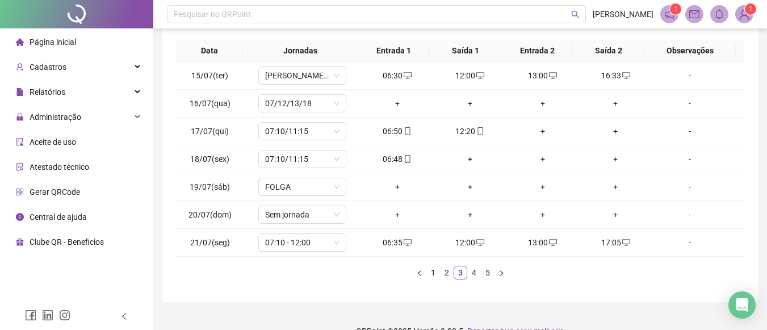
scroll to position [183, 0]
click at [477, 271] on link "4" at bounding box center [474, 271] width 12 height 12
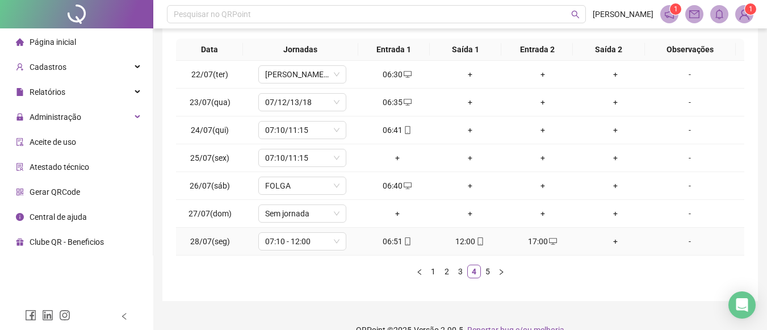
click at [604, 241] on div "+" at bounding box center [616, 241] width 64 height 12
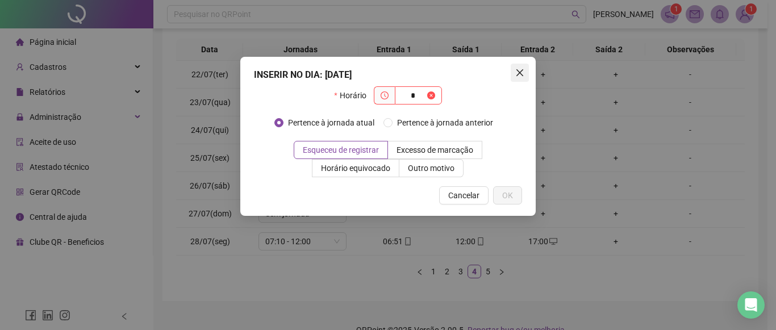
type input "*"
click at [528, 69] on span "Close" at bounding box center [519, 72] width 18 height 9
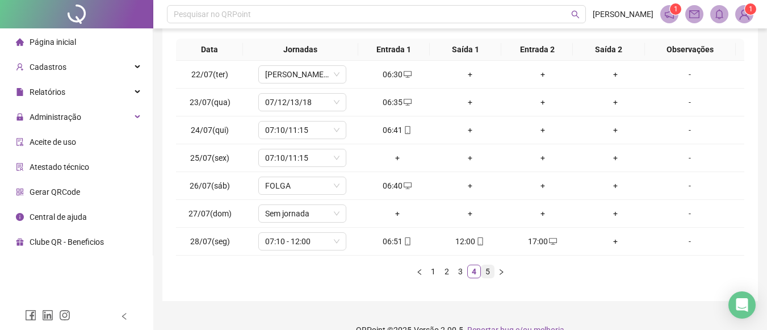
click at [487, 272] on link "5" at bounding box center [487, 271] width 12 height 12
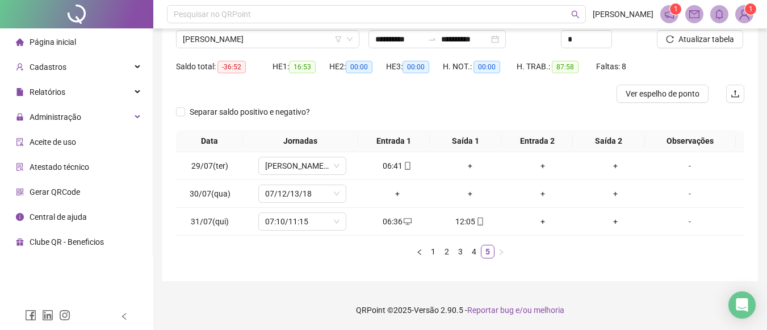
scroll to position [9, 0]
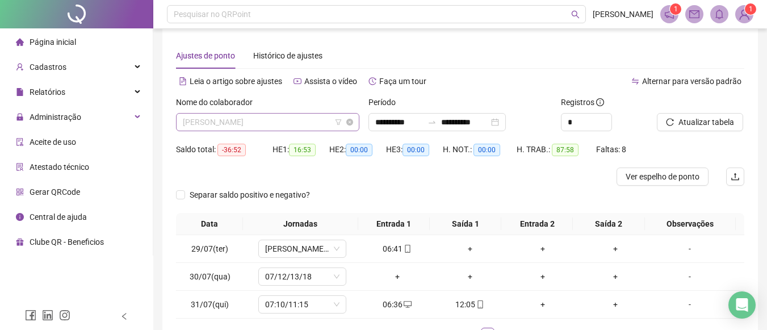
click at [321, 122] on span "Rosivaldo da Silva Santana" at bounding box center [268, 122] width 170 height 17
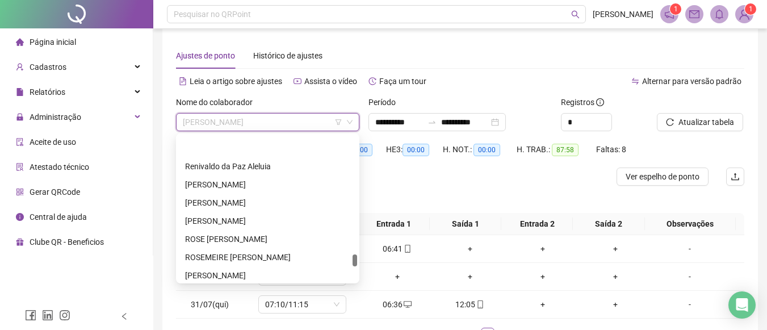
drag, startPoint x: 355, startPoint y: 270, endPoint x: 356, endPoint y: 257, distance: 12.5
click at [356, 257] on div at bounding box center [355, 260] width 5 height 12
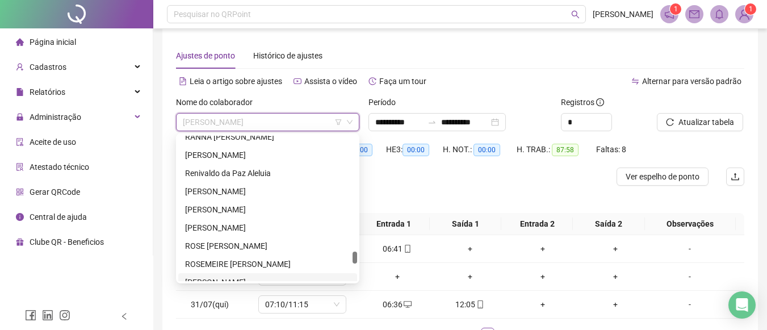
click at [321, 278] on div "ROSENILDE SANTANA FRANCA BARBOSA" at bounding box center [267, 282] width 165 height 12
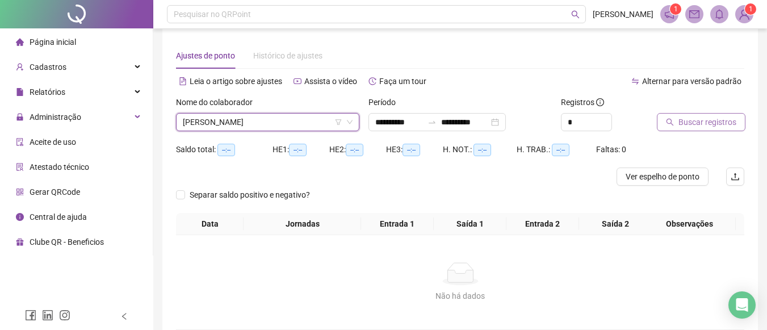
click at [693, 115] on button "Buscar registros" at bounding box center [701, 122] width 89 height 18
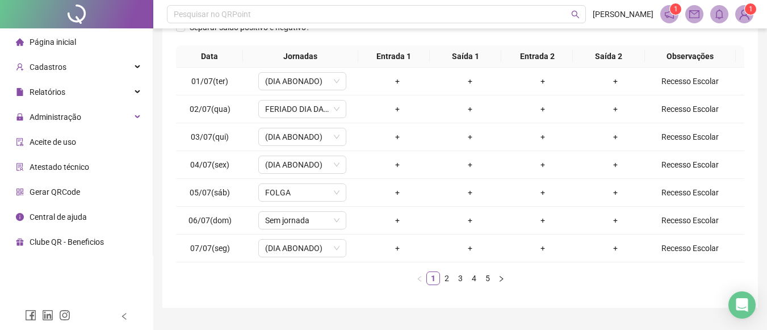
scroll to position [175, 0]
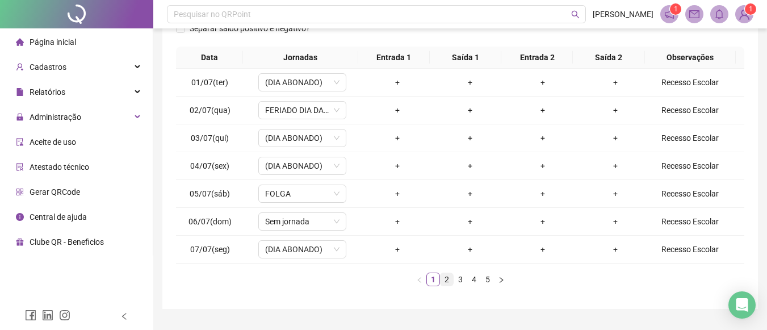
click at [449, 283] on link "2" at bounding box center [447, 279] width 12 height 12
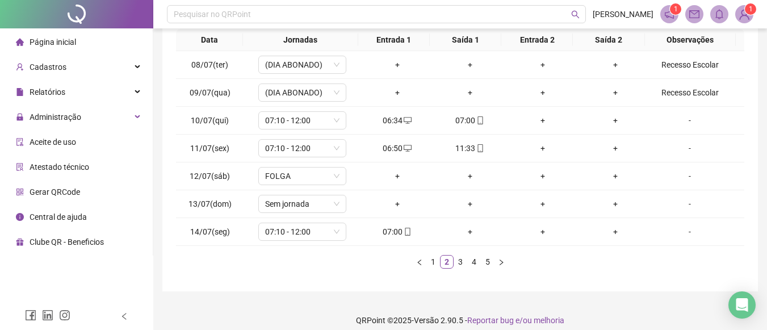
scroll to position [203, 0]
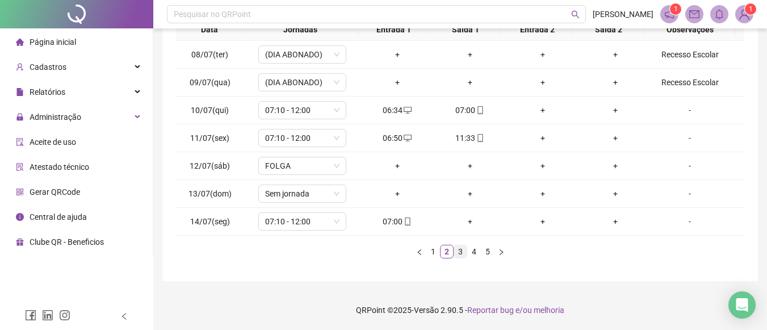
click at [461, 248] on link "3" at bounding box center [460, 251] width 12 height 12
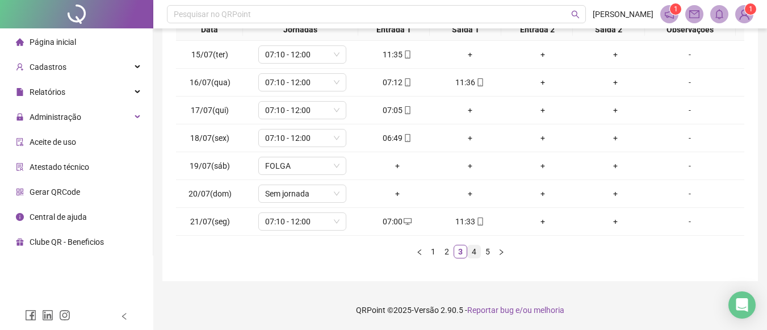
click at [475, 251] on link "4" at bounding box center [474, 251] width 12 height 12
click at [486, 253] on link "5" at bounding box center [487, 251] width 12 height 12
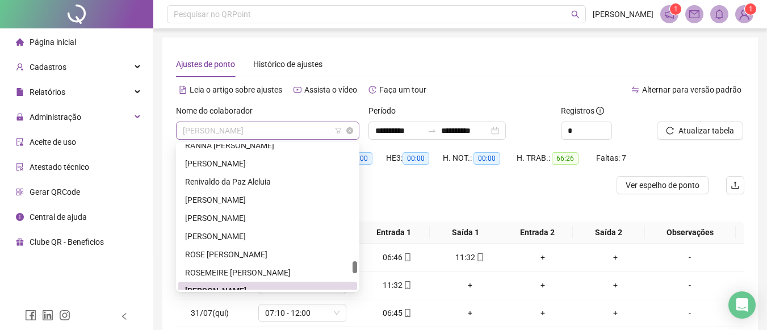
scroll to position [1399, 0]
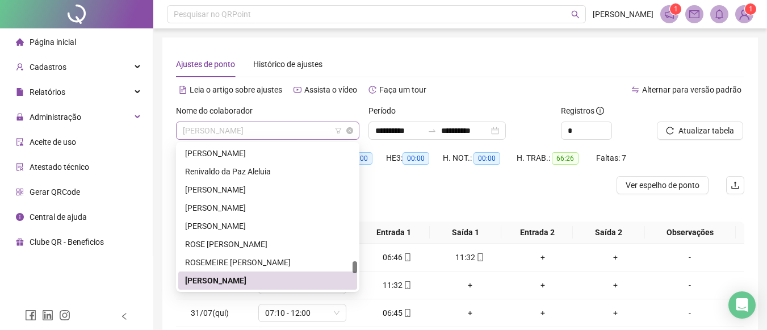
click at [331, 131] on span "ROSENILDE SANTANA FRANCA BARBOSA" at bounding box center [268, 130] width 170 height 17
click at [261, 259] on div "ROSEMEIRE BASTOS DOS SANTOS" at bounding box center [267, 262] width 165 height 12
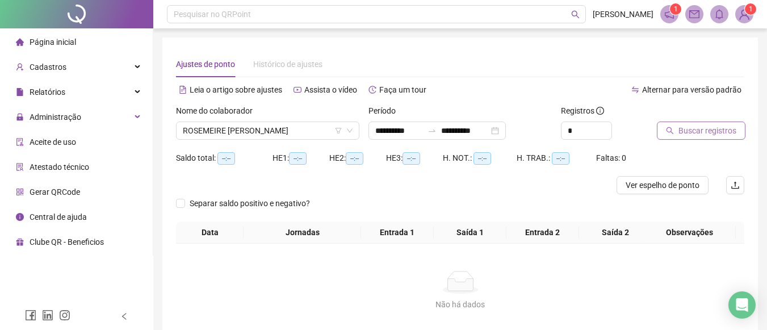
click at [672, 132] on icon "search" at bounding box center [670, 130] width 7 height 7
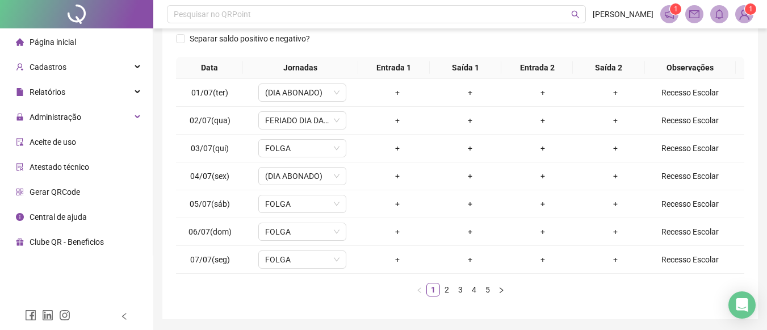
scroll to position [180, 0]
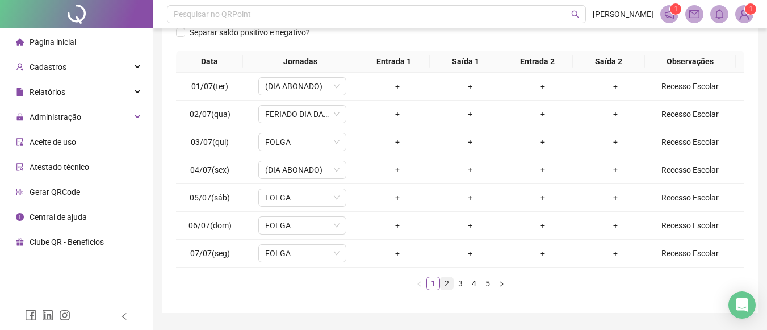
click at [446, 280] on link "2" at bounding box center [447, 283] width 12 height 12
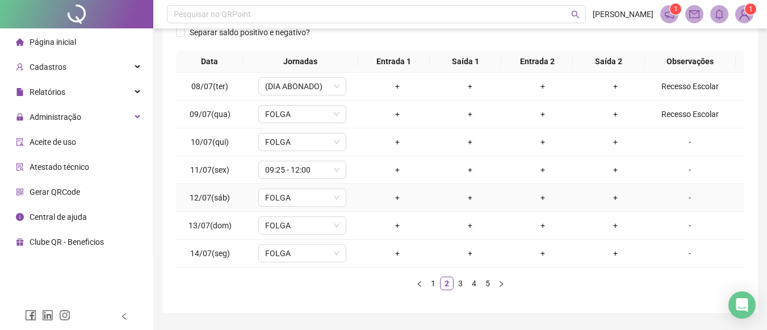
click at [703, 210] on td "-" at bounding box center [698, 198] width 93 height 28
drag, startPoint x: 703, startPoint y: 210, endPoint x: 703, endPoint y: 191, distance: 18.7
click at [703, 191] on td "-" at bounding box center [698, 198] width 93 height 28
click at [458, 286] on link "3" at bounding box center [460, 283] width 12 height 12
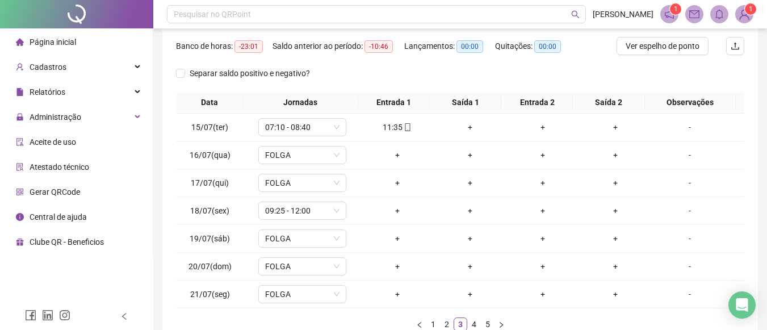
scroll to position [161, 0]
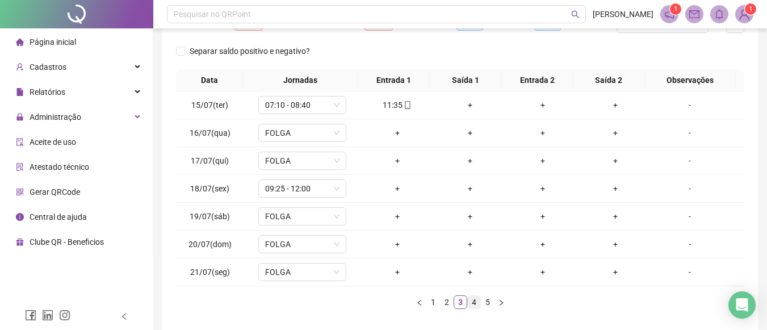
click at [476, 302] on link "4" at bounding box center [474, 302] width 12 height 12
click at [485, 297] on link "5" at bounding box center [487, 302] width 12 height 12
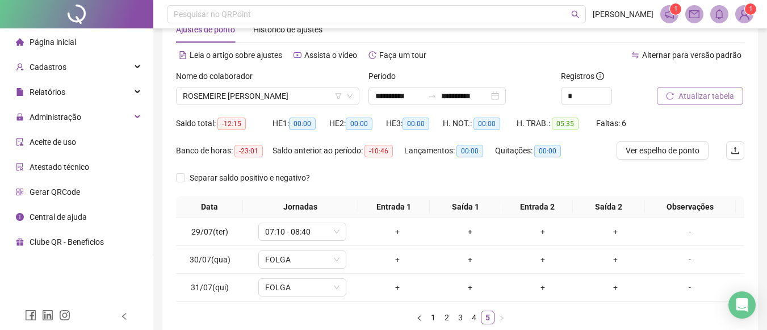
scroll to position [25, 0]
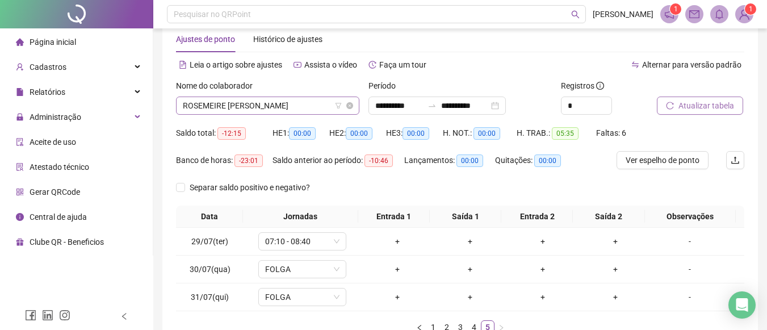
click at [316, 103] on span "ROSEMEIRE BASTOS DOS SANTOS" at bounding box center [268, 105] width 170 height 17
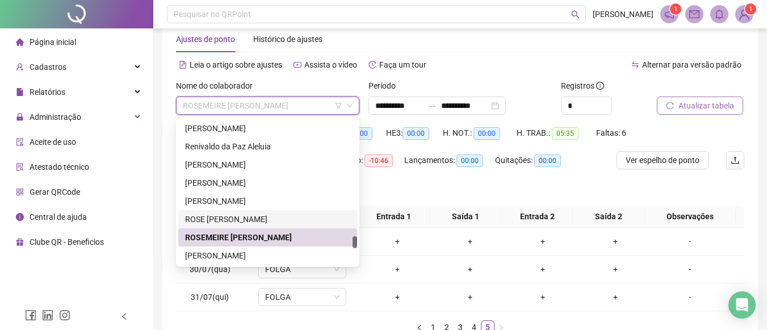
click at [275, 221] on div "ROSE ANE PEIXOTO DE OLIVEIRA" at bounding box center [267, 219] width 165 height 12
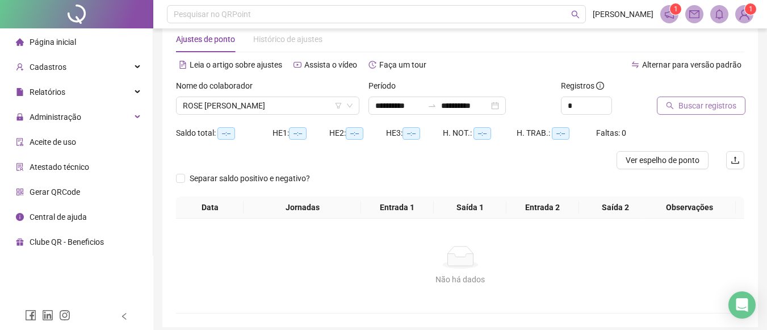
click at [734, 109] on span "Buscar registros" at bounding box center [707, 105] width 58 height 12
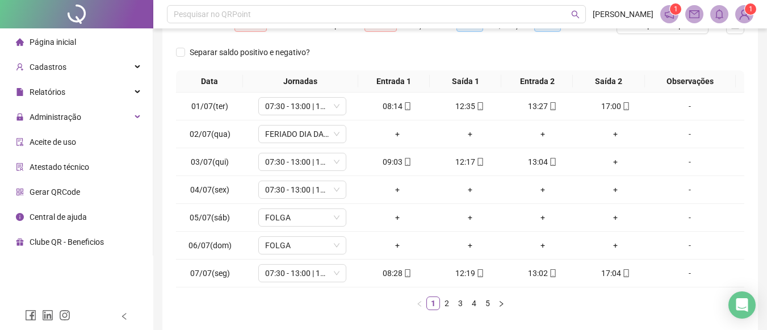
scroll to position [162, 0]
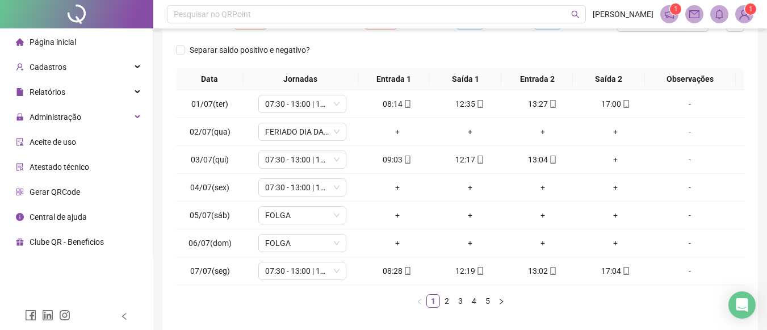
drag, startPoint x: 758, startPoint y: 214, endPoint x: 773, endPoint y: 213, distance: 15.4
click at [767, 167] on html "**********" at bounding box center [383, 3] width 767 height 330
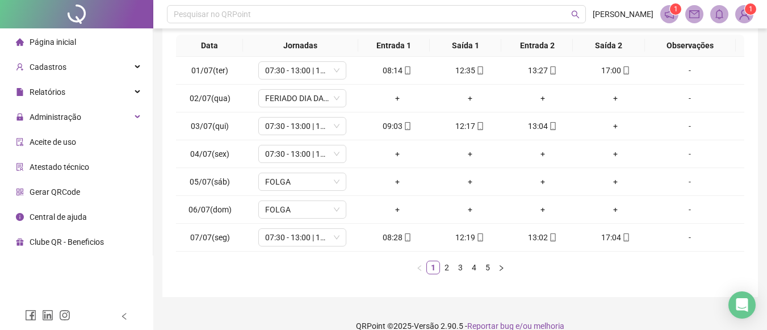
scroll to position [204, 0]
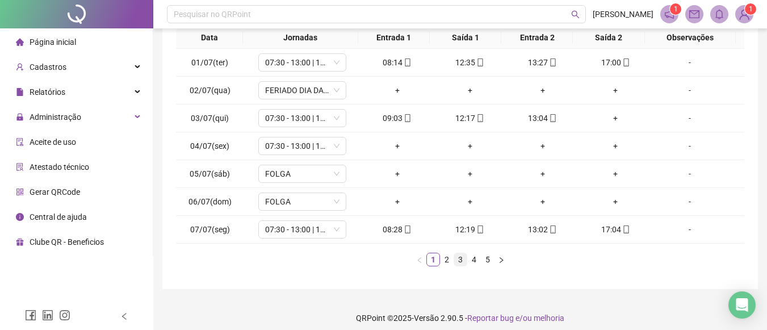
click at [454, 261] on li "3" at bounding box center [461, 260] width 14 height 14
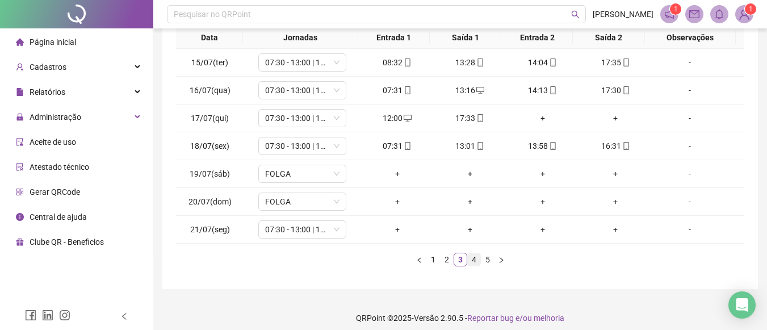
click at [474, 263] on link "4" at bounding box center [474, 259] width 12 height 12
click at [487, 254] on link "5" at bounding box center [487, 259] width 12 height 12
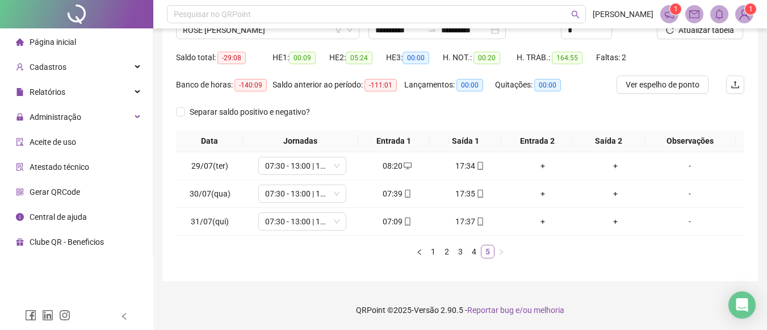
scroll to position [100, 0]
click at [487, 254] on link "5" at bounding box center [487, 251] width 12 height 12
